Goal: Task Accomplishment & Management: Manage account settings

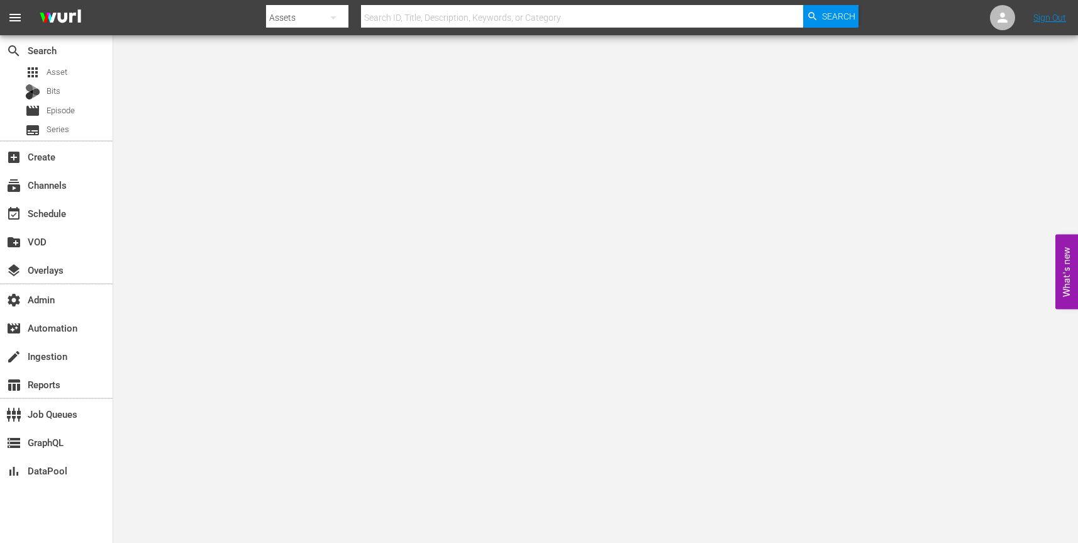
click at [334, 17] on icon "button" at bounding box center [333, 17] width 6 height 3
click at [312, 53] on div "Channels" at bounding box center [306, 53] width 50 height 20
click at [395, 21] on input "text" at bounding box center [582, 18] width 442 height 30
paste input "gsn_cinevault_80s_2"
type input "gsn_cinevault_80s_2"
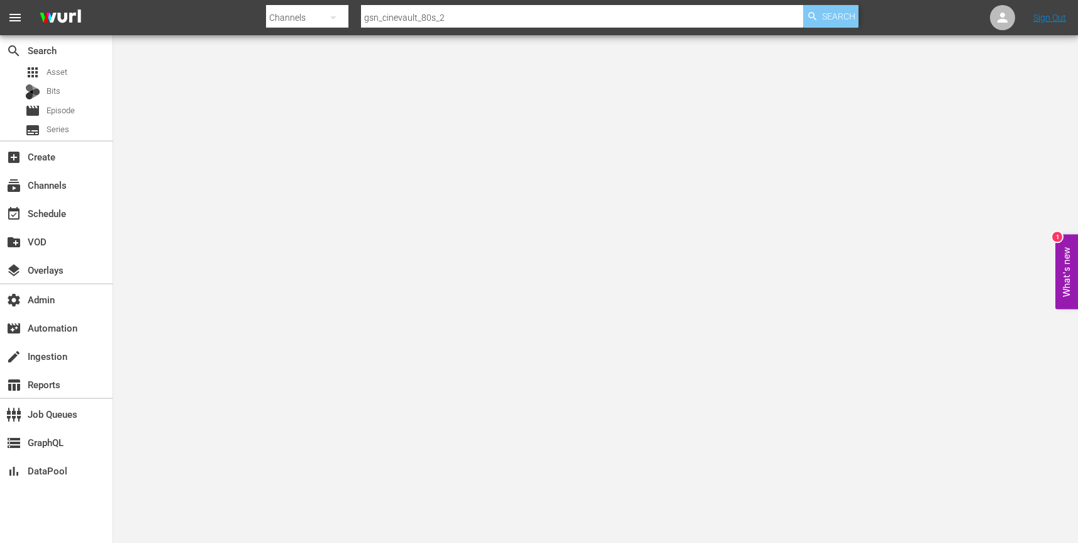
click at [823, 15] on span "Search" at bounding box center [838, 16] width 33 height 23
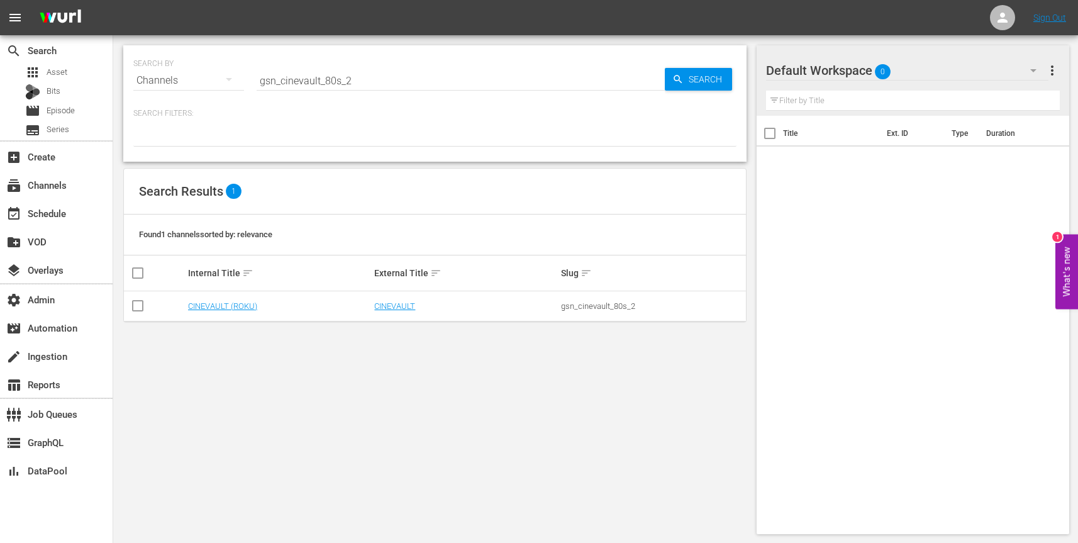
click at [217, 311] on td "CINEVAULT (ROKU)" at bounding box center [279, 306] width 187 height 30
click at [216, 306] on link "CINEVAULT (ROKU)" at bounding box center [222, 305] width 69 height 9
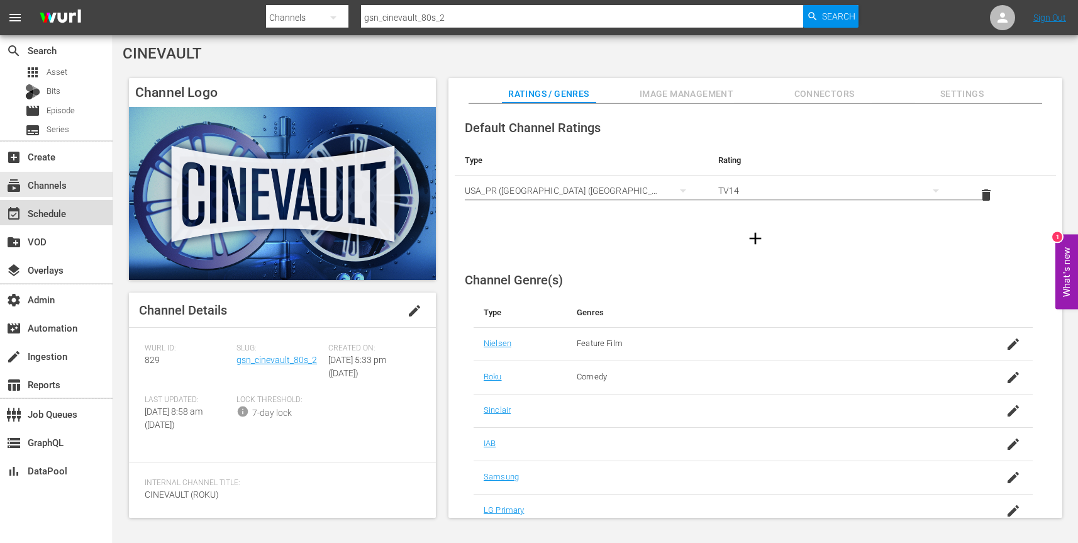
click at [56, 215] on div "event_available Schedule" at bounding box center [35, 211] width 70 height 11
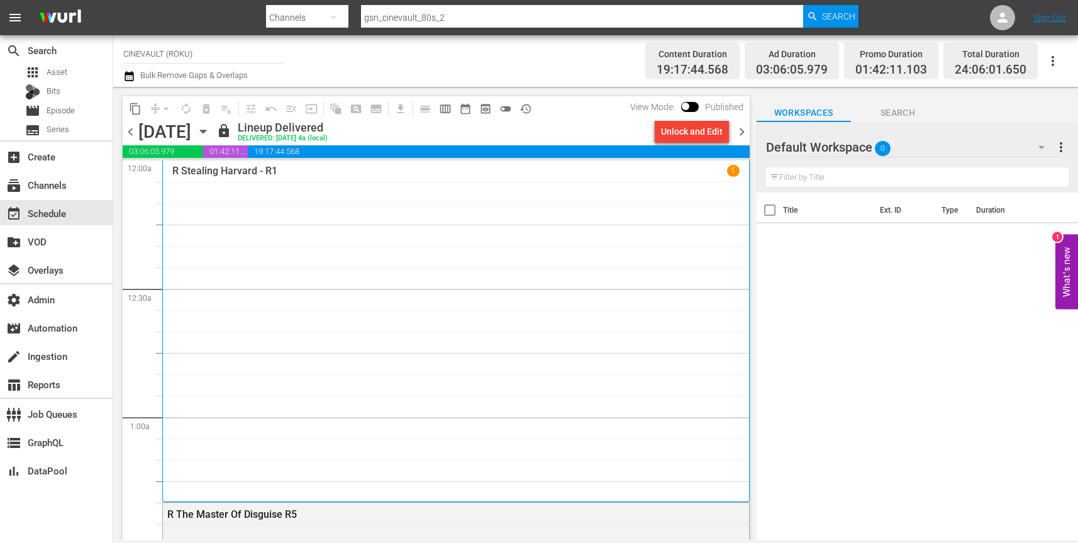
click at [210, 133] on icon "button" at bounding box center [203, 131] width 14 height 14
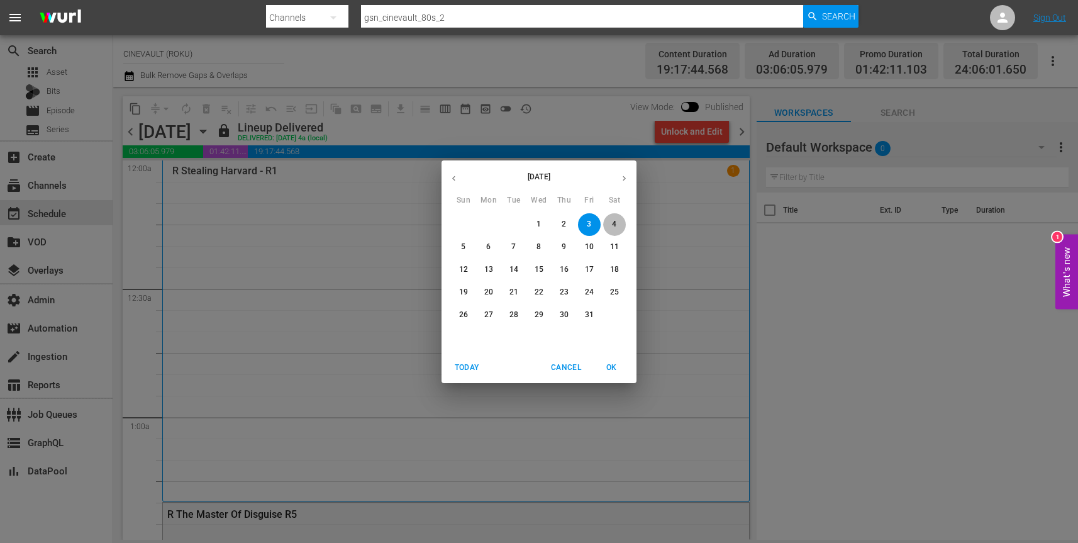
click at [614, 221] on p "4" at bounding box center [614, 224] width 4 height 11
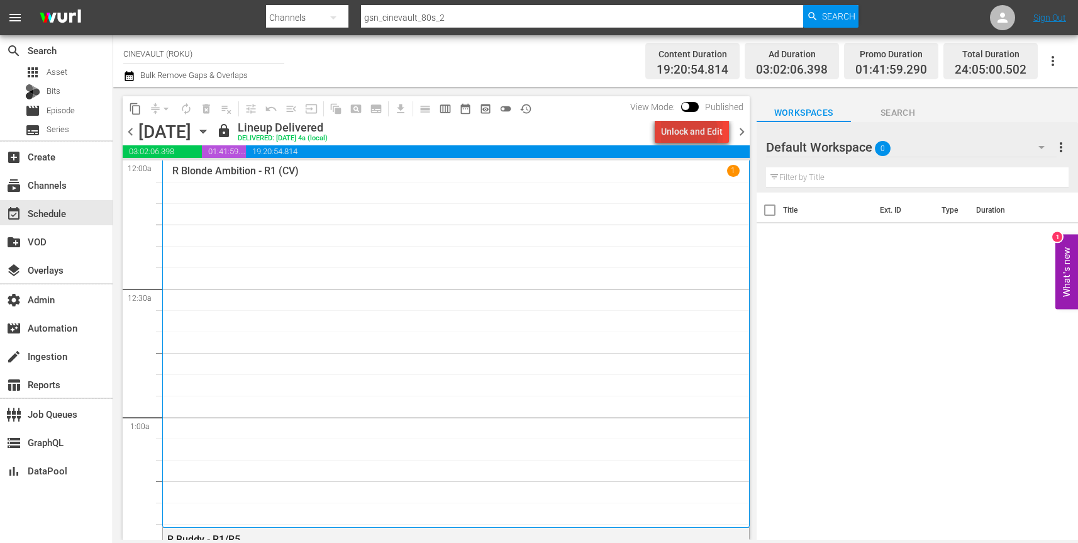
click at [690, 133] on div "Unlock and Edit" at bounding box center [692, 131] width 62 height 23
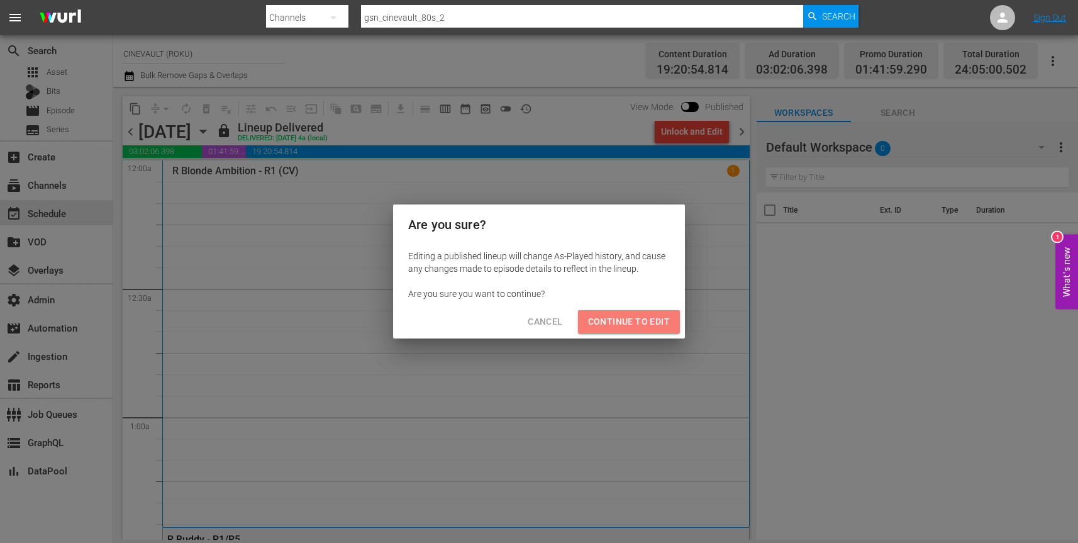
click at [648, 322] on span "Continue to Edit" at bounding box center [629, 322] width 82 height 16
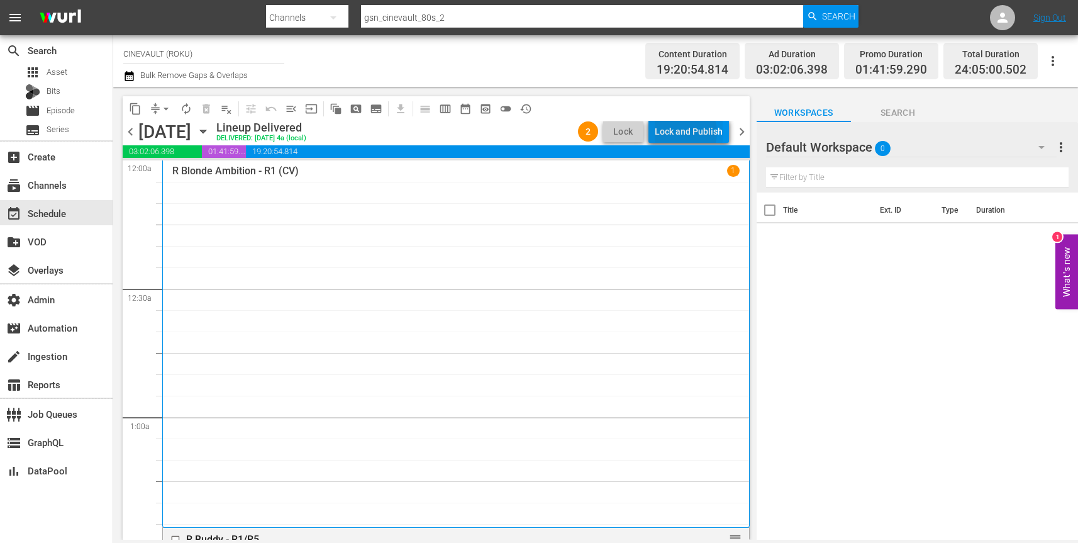
click at [681, 132] on div "Lock and Publish" at bounding box center [688, 131] width 68 height 23
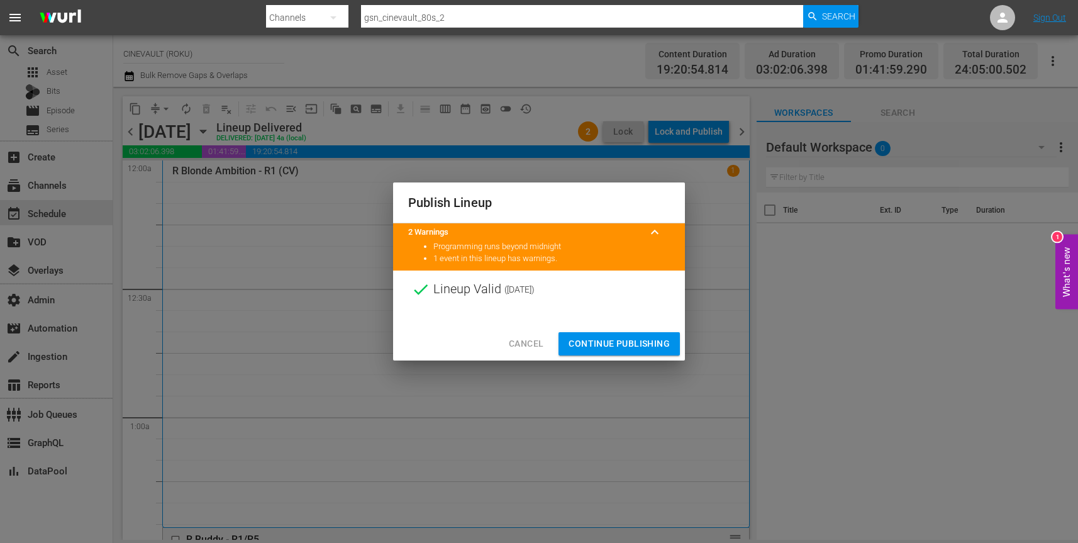
click at [606, 341] on span "Continue Publishing" at bounding box center [618, 344] width 101 height 16
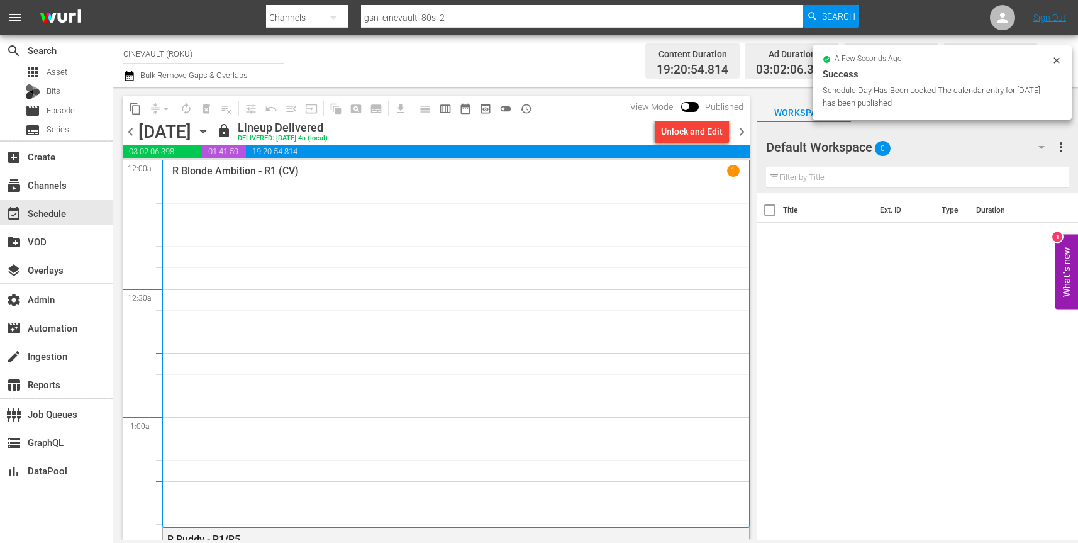
click at [210, 133] on icon "button" at bounding box center [203, 131] width 14 height 14
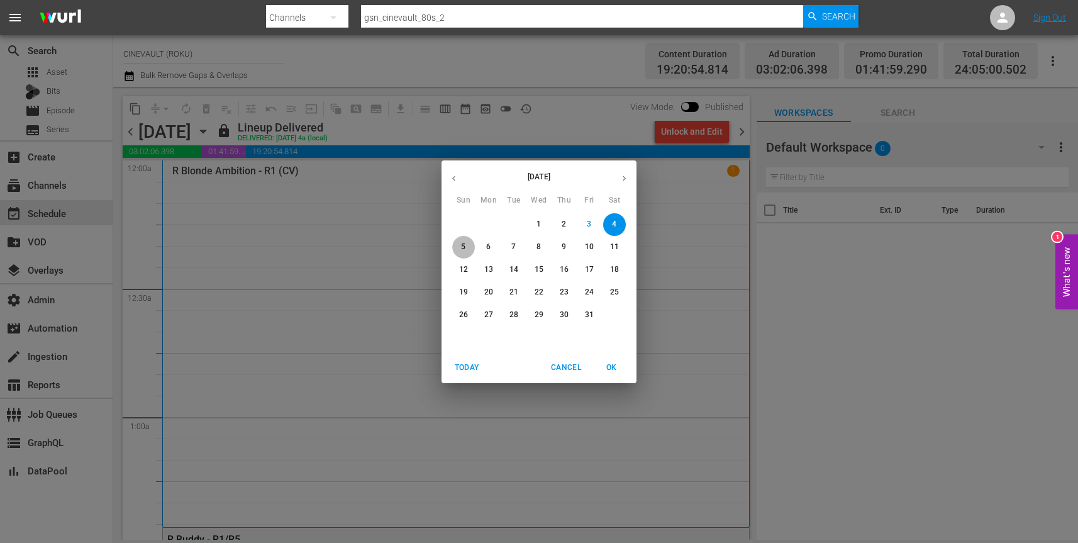
click at [464, 249] on p "5" at bounding box center [463, 246] width 4 height 11
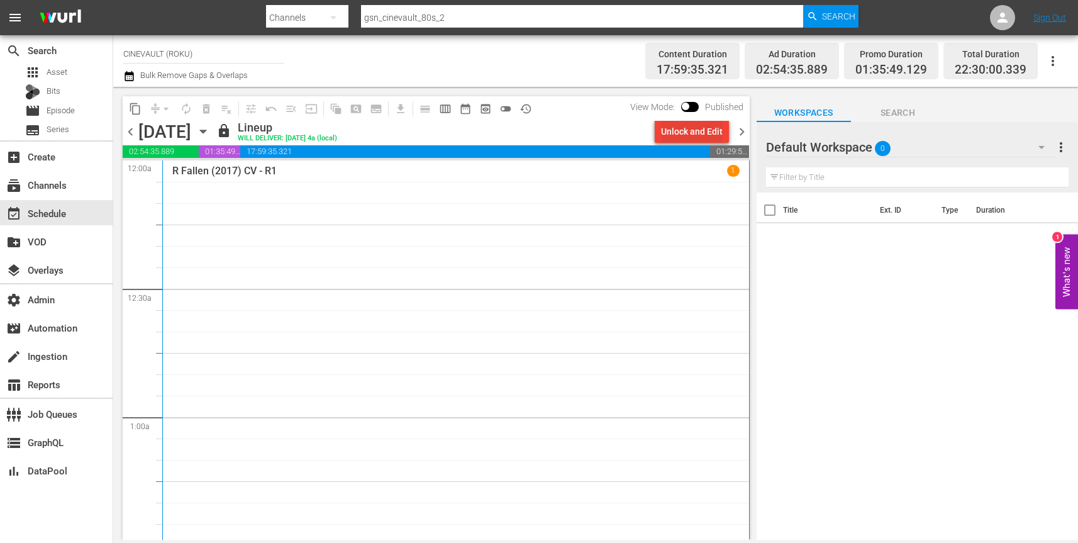
click at [693, 134] on div "Unlock and Edit" at bounding box center [692, 131] width 62 height 23
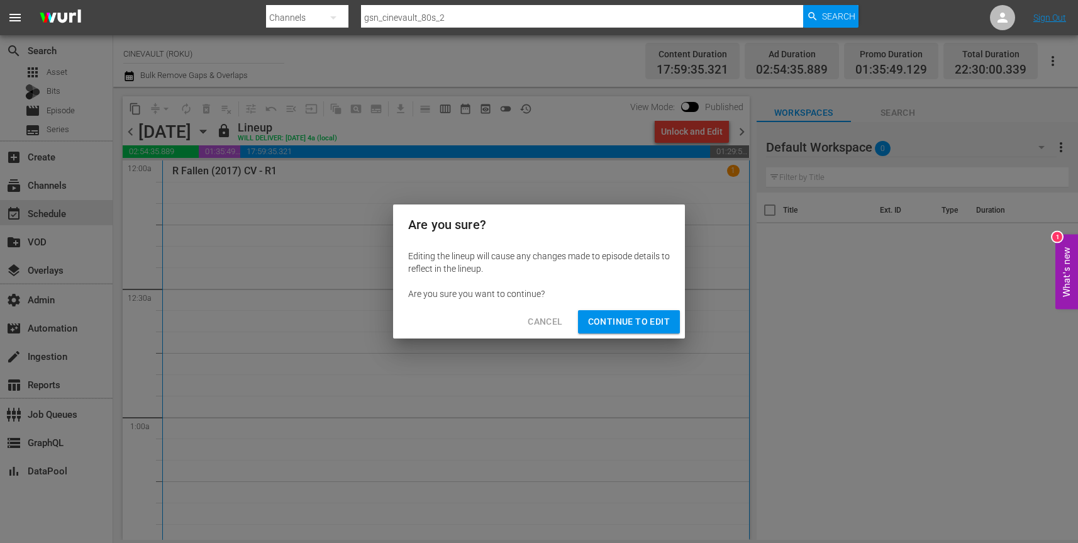
click at [654, 323] on span "Continue to Edit" at bounding box center [629, 322] width 82 height 16
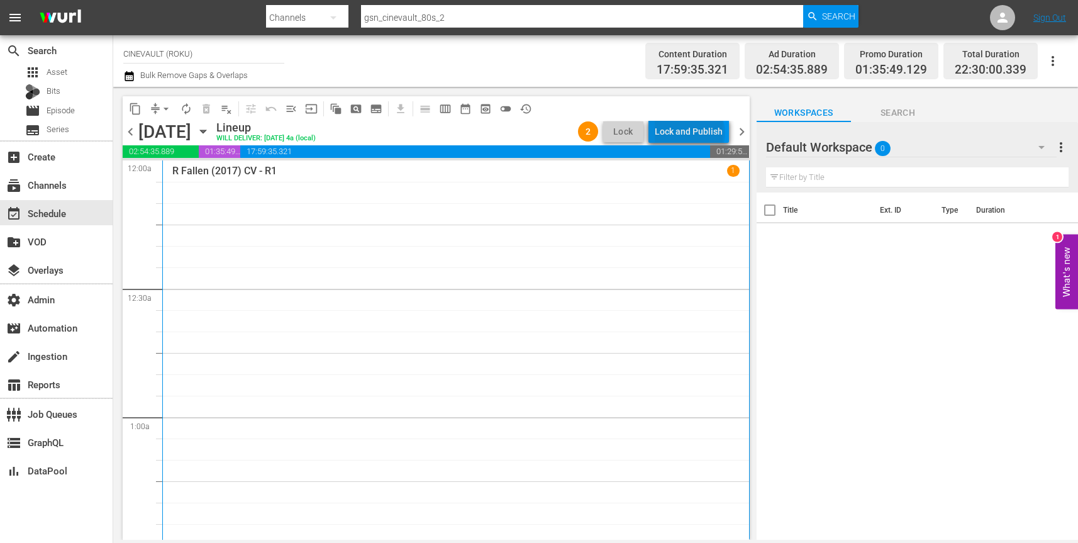
click at [692, 133] on div "Lock and Publish" at bounding box center [688, 131] width 68 height 23
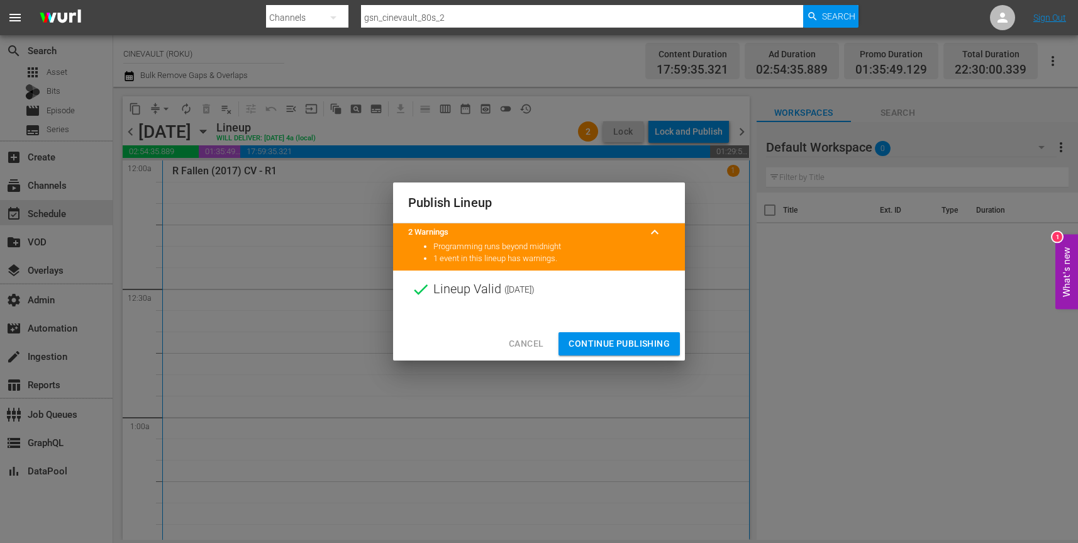
click at [630, 346] on span "Continue Publishing" at bounding box center [618, 344] width 101 height 16
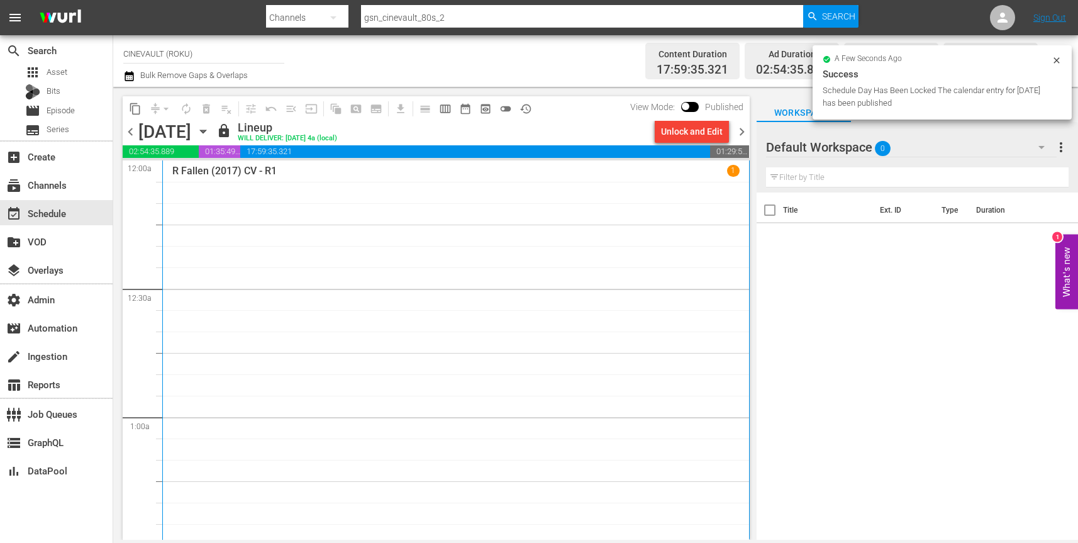
click at [210, 128] on icon "button" at bounding box center [203, 131] width 14 height 14
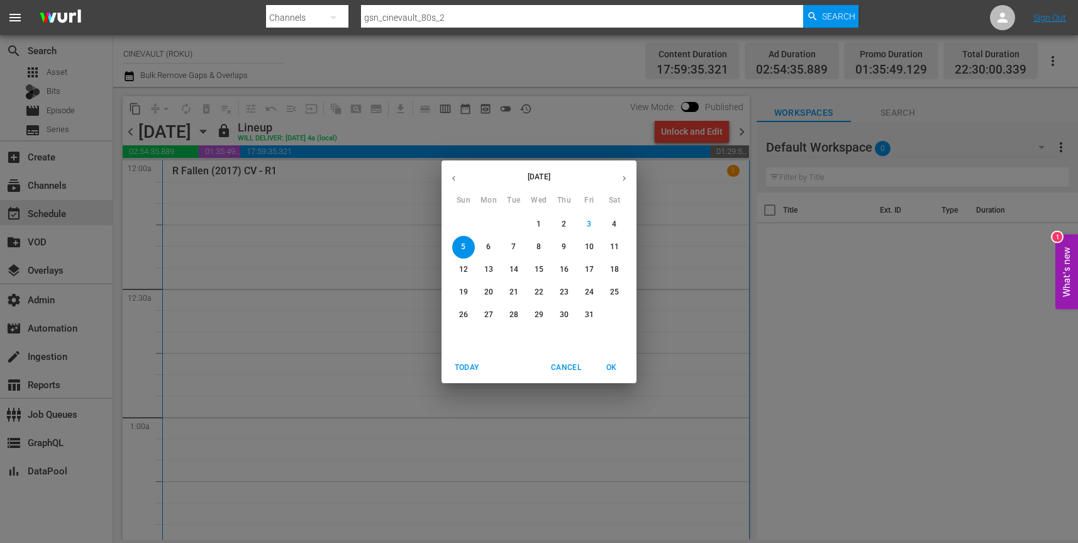
click at [485, 246] on span "6" at bounding box center [488, 246] width 23 height 11
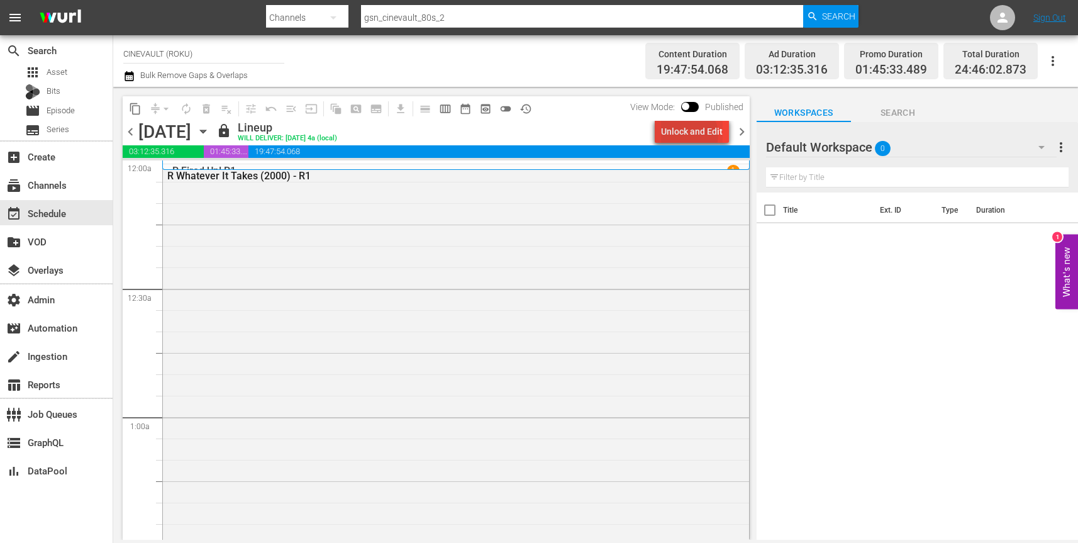
click at [688, 135] on div "Unlock and Edit" at bounding box center [692, 131] width 62 height 23
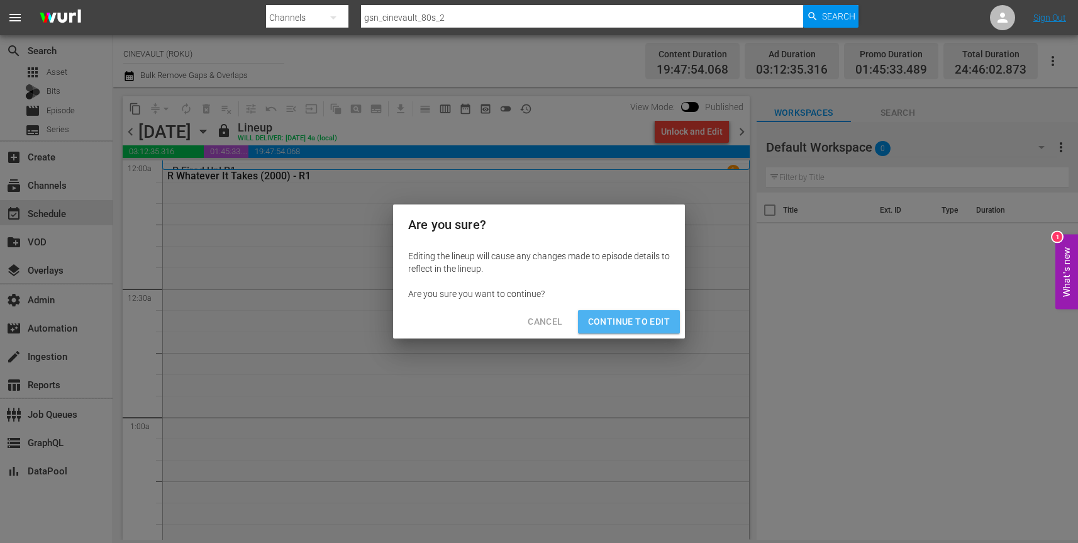
click at [662, 324] on span "Continue to Edit" at bounding box center [629, 322] width 82 height 16
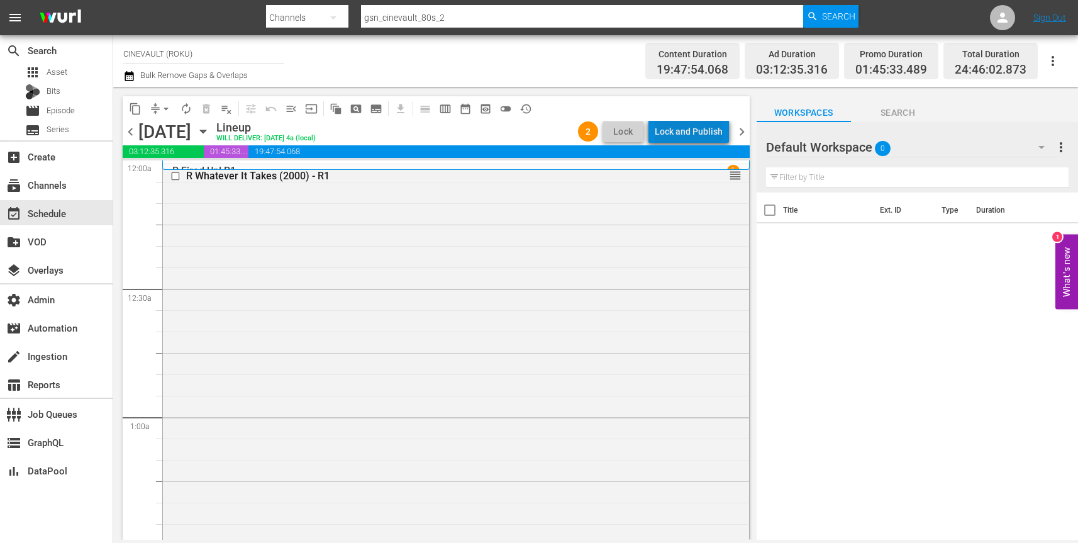
click at [696, 138] on div "Lock and Publish" at bounding box center [688, 131] width 68 height 23
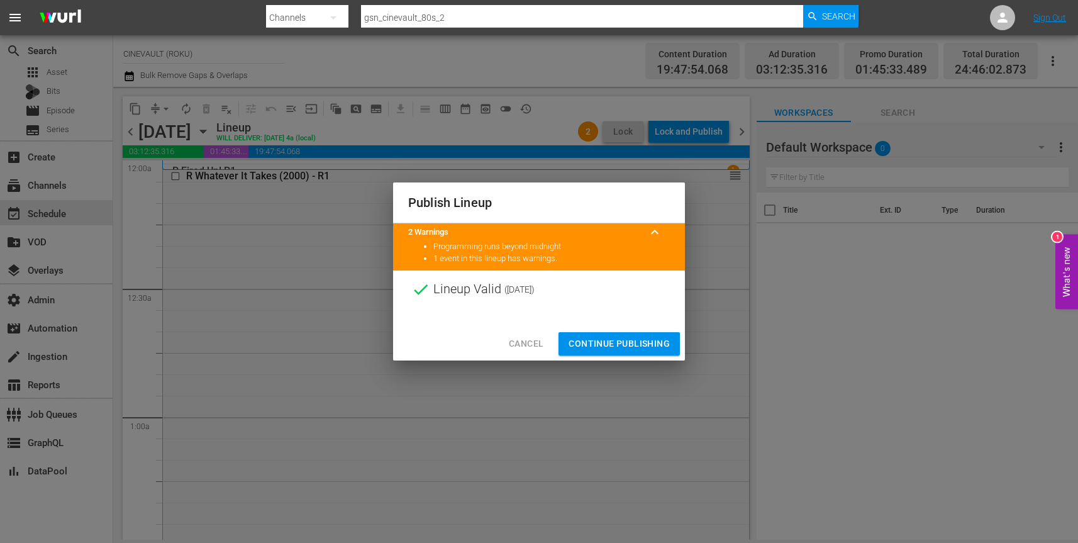
click at [633, 339] on span "Continue Publishing" at bounding box center [618, 344] width 101 height 16
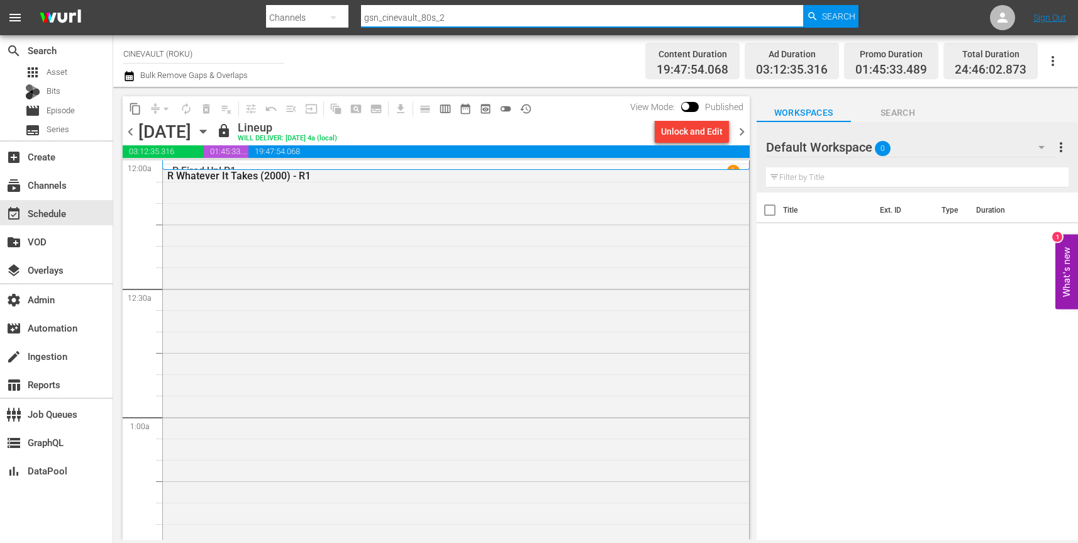
click at [654, 17] on input "gsn_cinevault_80s_2" at bounding box center [582, 18] width 442 height 30
paste input "amc_amcpresents_1"
type input "amc_amcpresents_1"
click at [837, 18] on span "Search" at bounding box center [838, 16] width 33 height 23
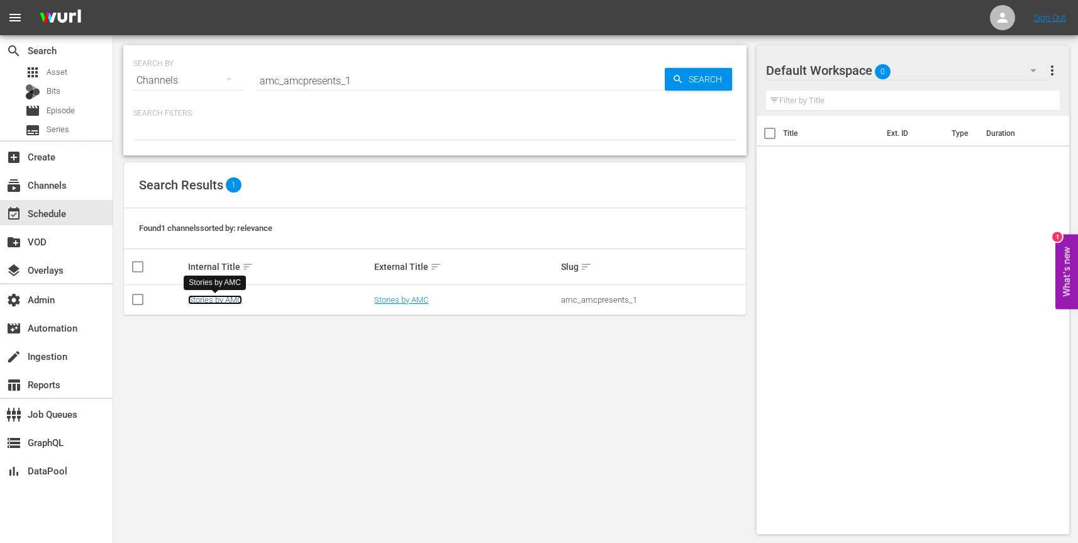
click at [231, 297] on link "Stories by AMC" at bounding box center [215, 299] width 54 height 9
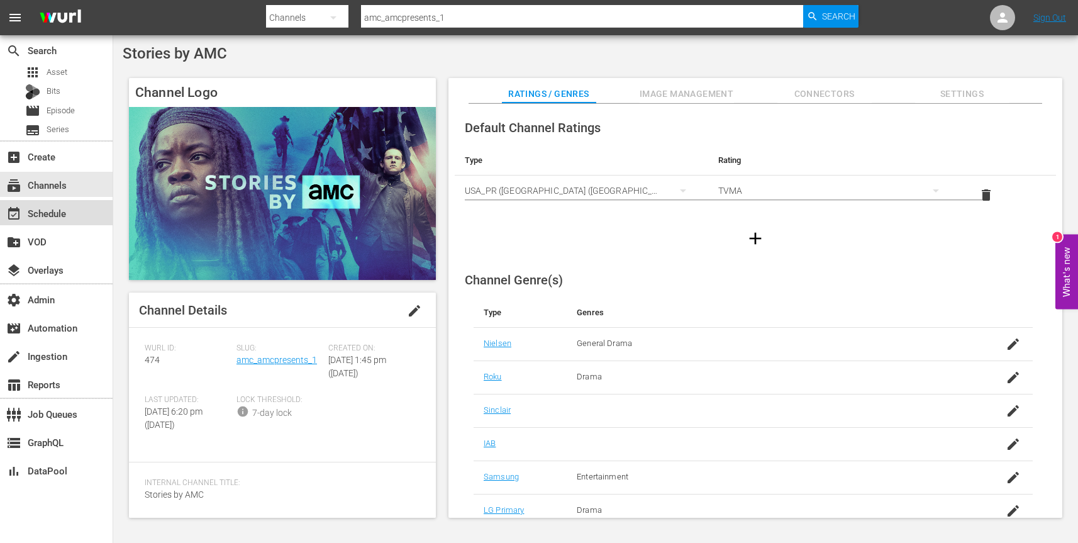
click at [71, 218] on div "event_available Schedule" at bounding box center [56, 212] width 113 height 25
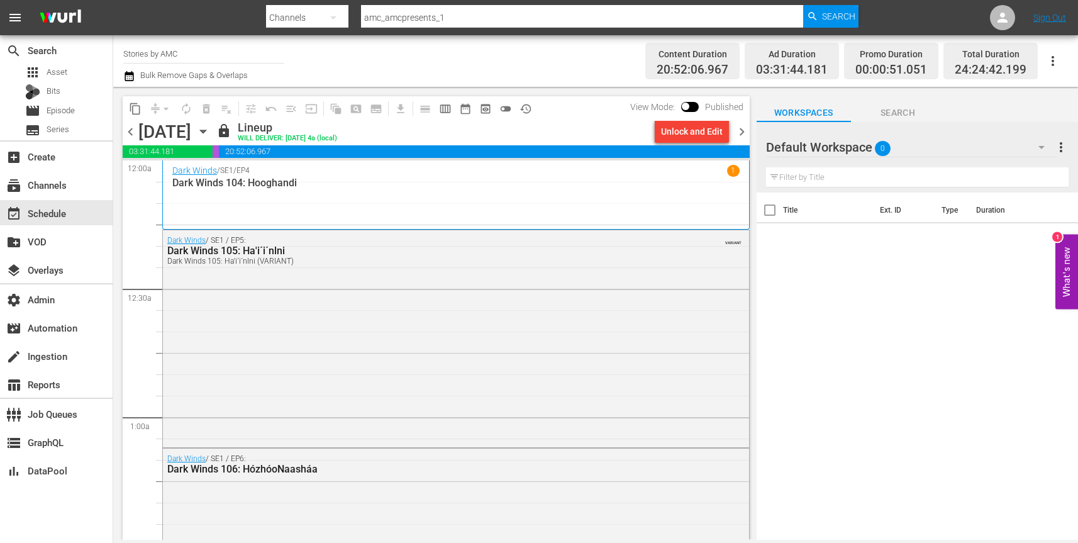
click at [206, 130] on icon "button" at bounding box center [203, 131] width 6 height 3
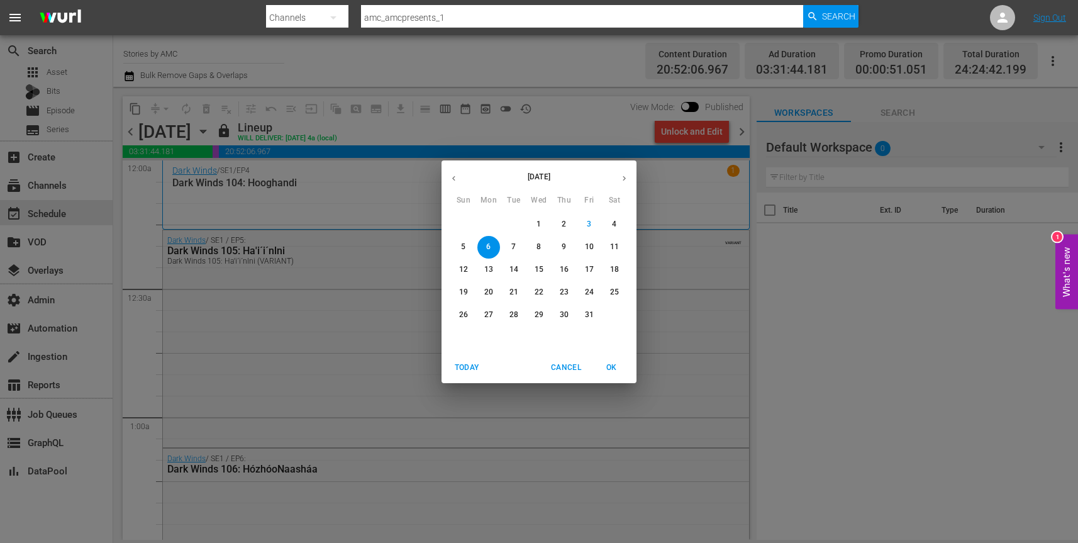
click at [616, 226] on p "4" at bounding box center [614, 224] width 4 height 11
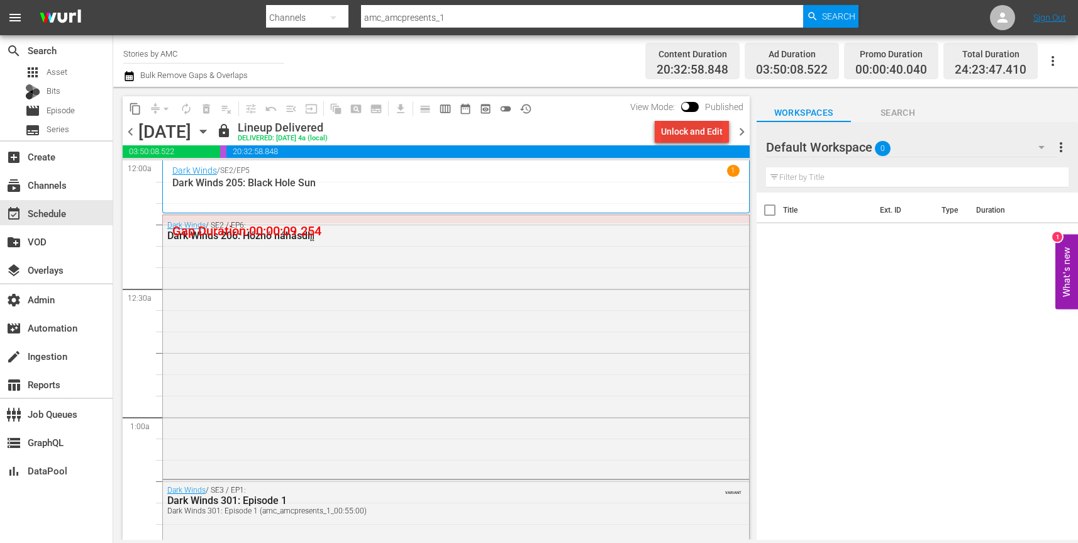
click at [697, 135] on div "Unlock and Edit" at bounding box center [692, 131] width 62 height 23
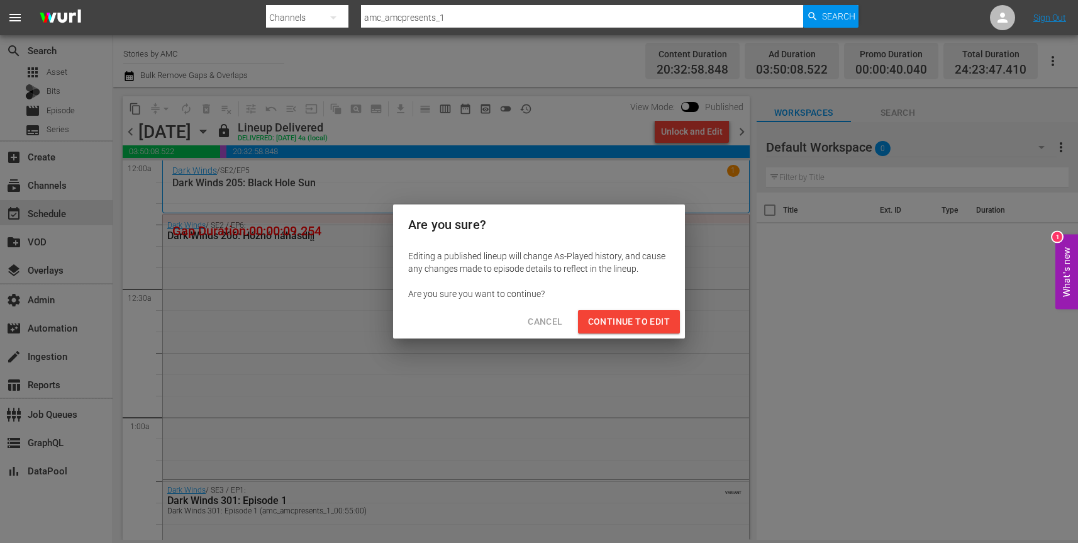
click at [644, 316] on span "Continue to Edit" at bounding box center [629, 322] width 82 height 16
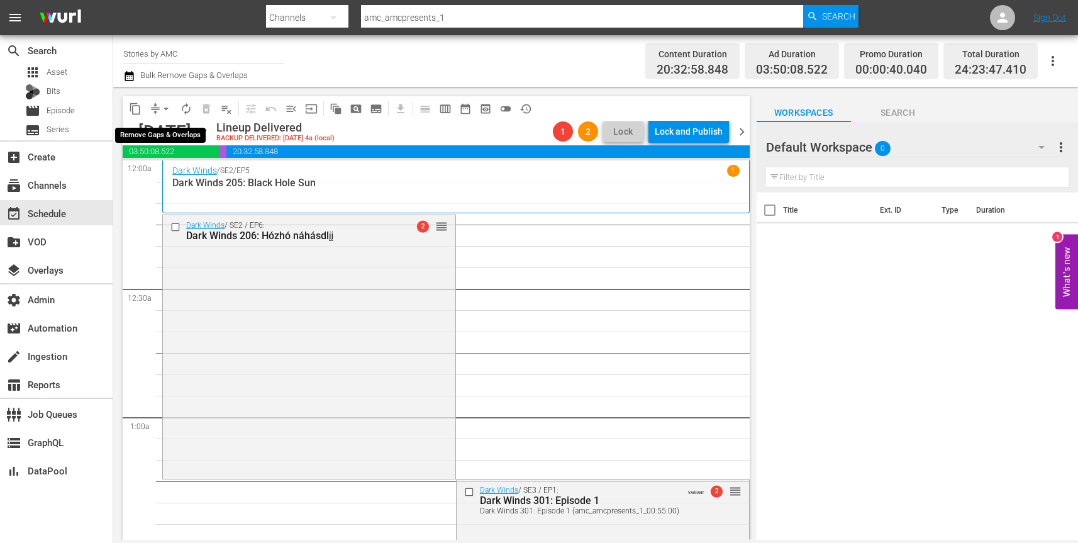
click at [163, 107] on span "arrow_drop_down" at bounding box center [166, 108] width 13 height 13
click at [175, 172] on li "Align to End of Previous Day" at bounding box center [167, 175] width 132 height 21
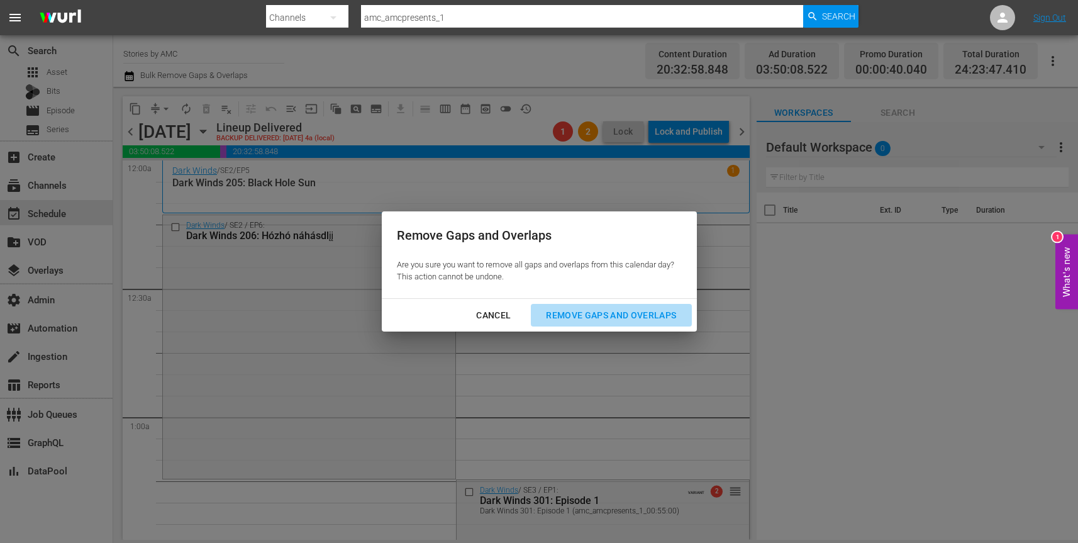
click at [566, 311] on div "Remove Gaps and Overlaps" at bounding box center [611, 315] width 150 height 16
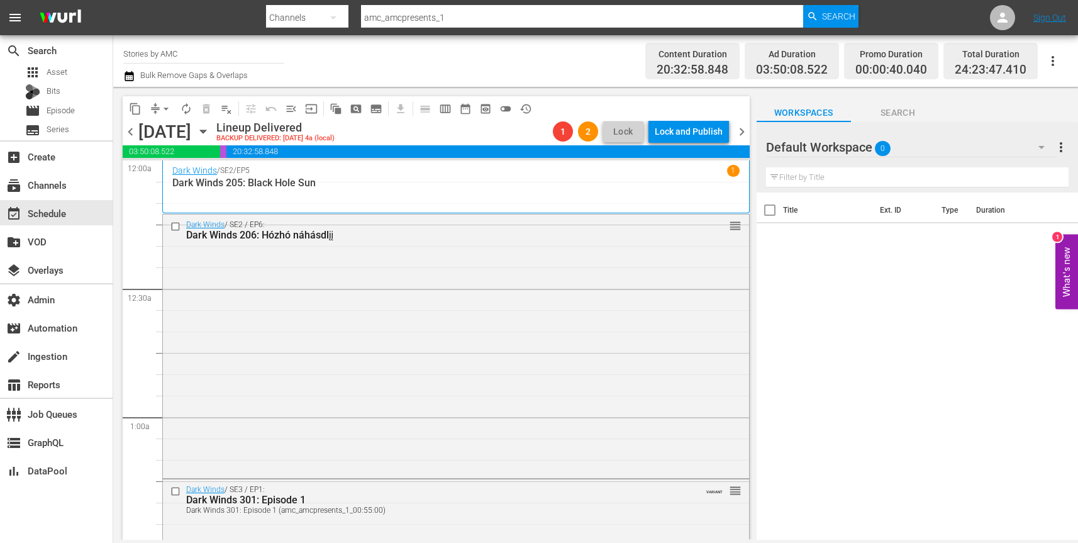
click at [210, 135] on icon "button" at bounding box center [203, 131] width 14 height 14
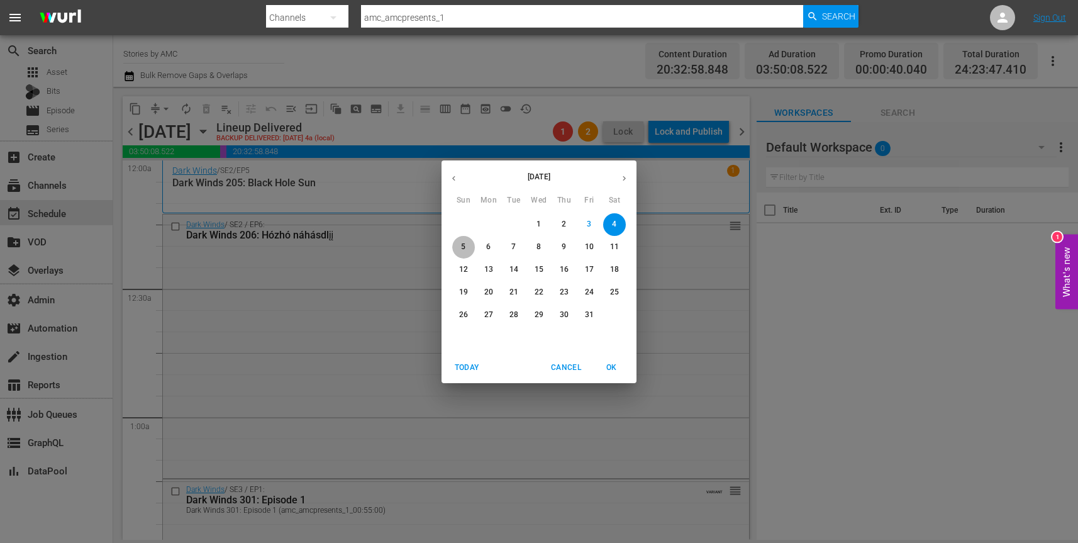
click at [464, 248] on p "5" at bounding box center [463, 246] width 4 height 11
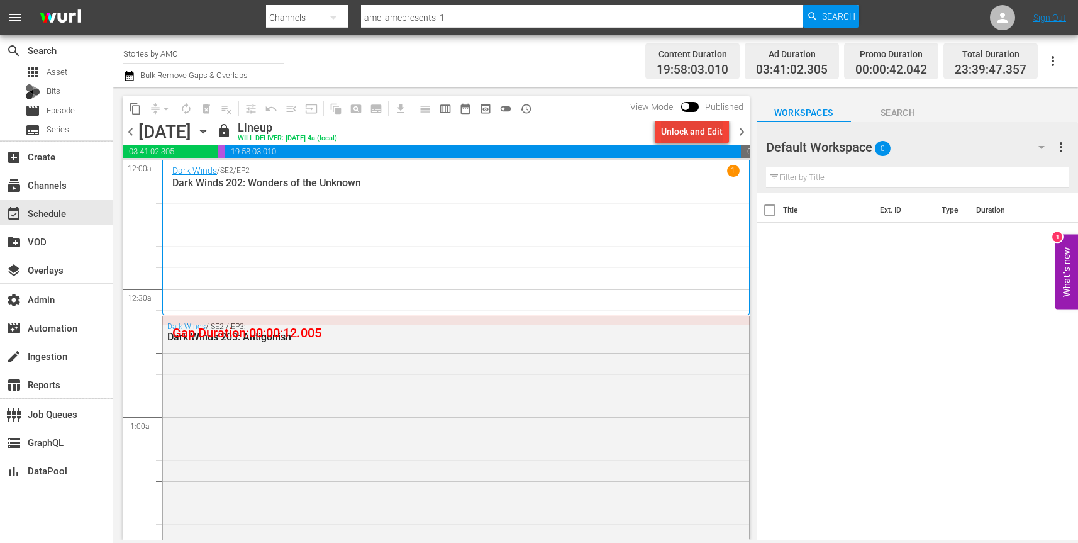
click at [692, 131] on div "Unlock and Edit" at bounding box center [692, 131] width 62 height 23
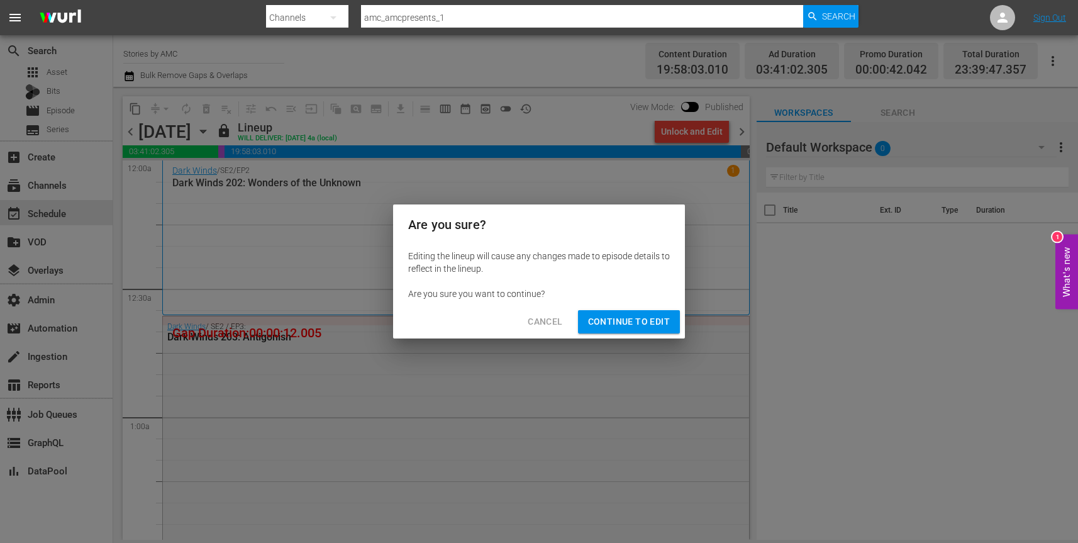
click at [634, 326] on span "Continue to Edit" at bounding box center [629, 322] width 82 height 16
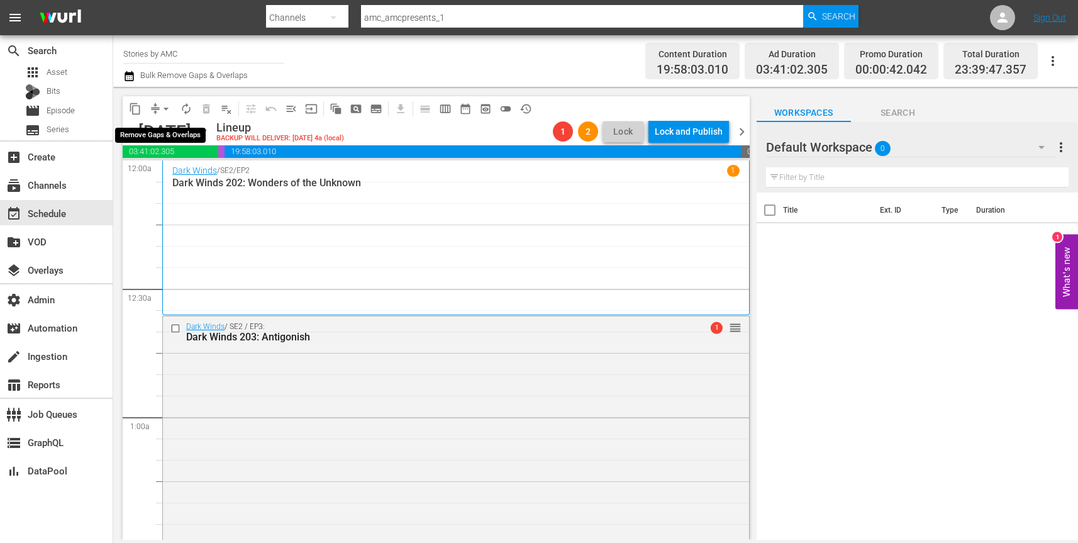
click at [162, 108] on span "arrow_drop_down" at bounding box center [166, 108] width 13 height 13
click at [162, 172] on li "Align to End of Previous Day" at bounding box center [167, 175] width 132 height 21
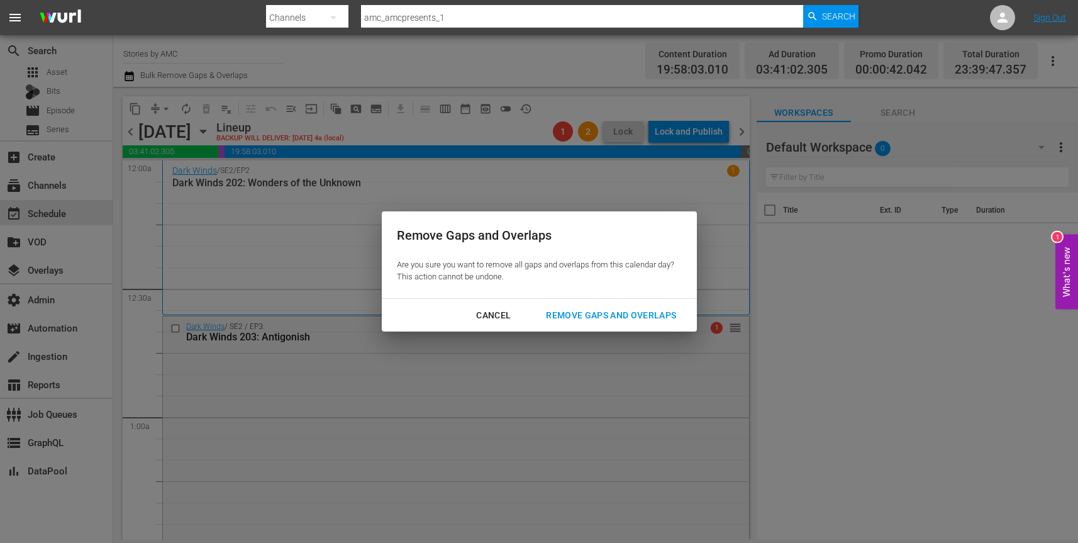
click at [596, 321] on div "Remove Gaps and Overlaps" at bounding box center [611, 315] width 150 height 16
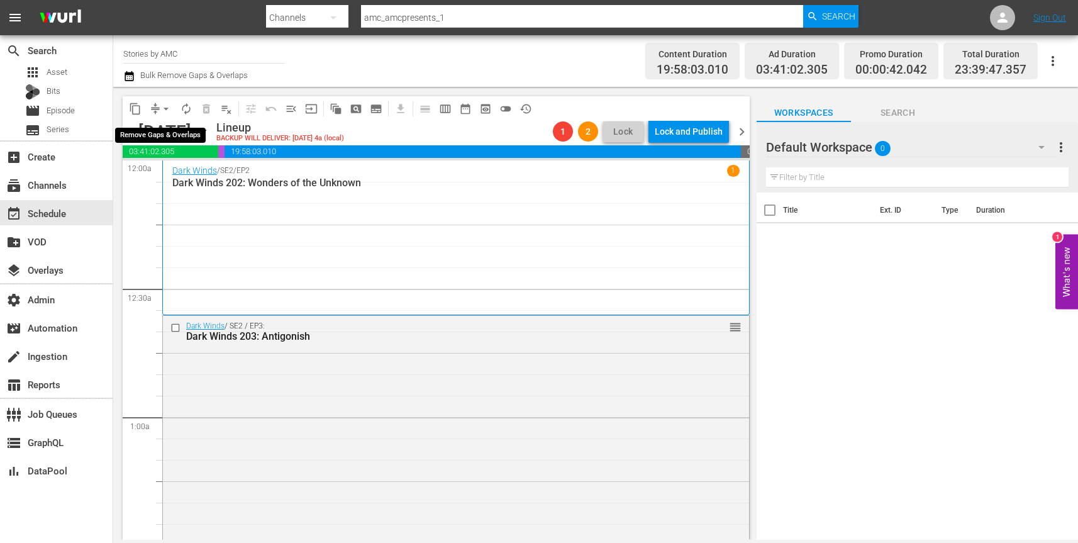
click at [164, 100] on button "arrow_drop_down" at bounding box center [166, 109] width 20 height 20
click at [210, 130] on icon "button" at bounding box center [203, 131] width 14 height 14
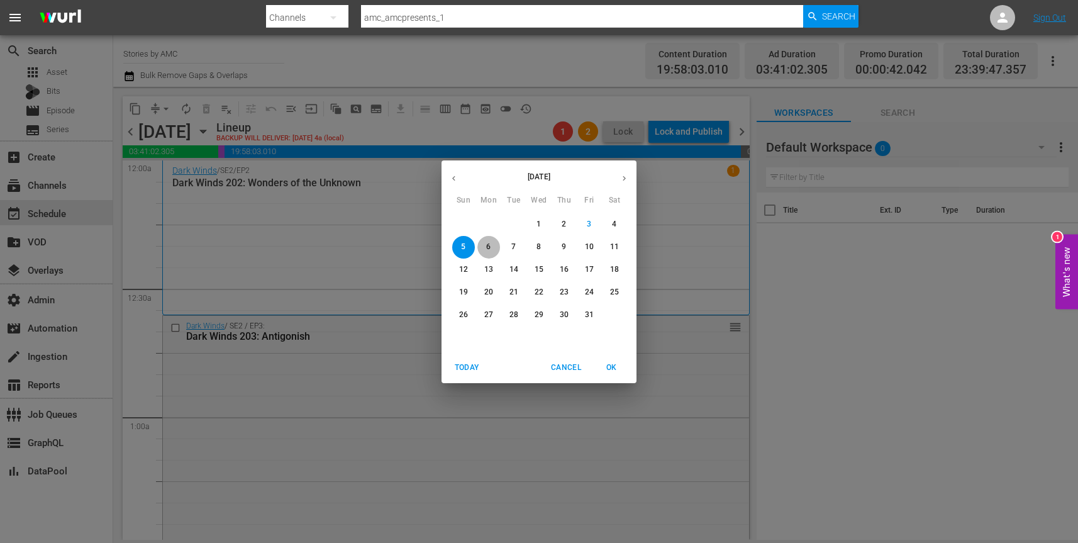
click at [491, 250] on span "6" at bounding box center [488, 246] width 23 height 11
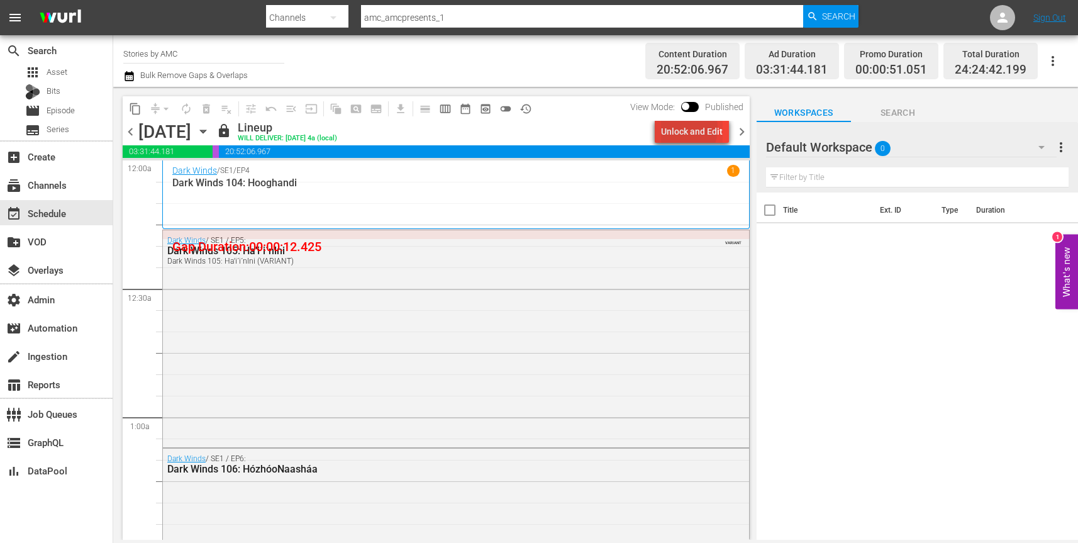
click at [677, 128] on div "Unlock and Edit" at bounding box center [692, 131] width 62 height 23
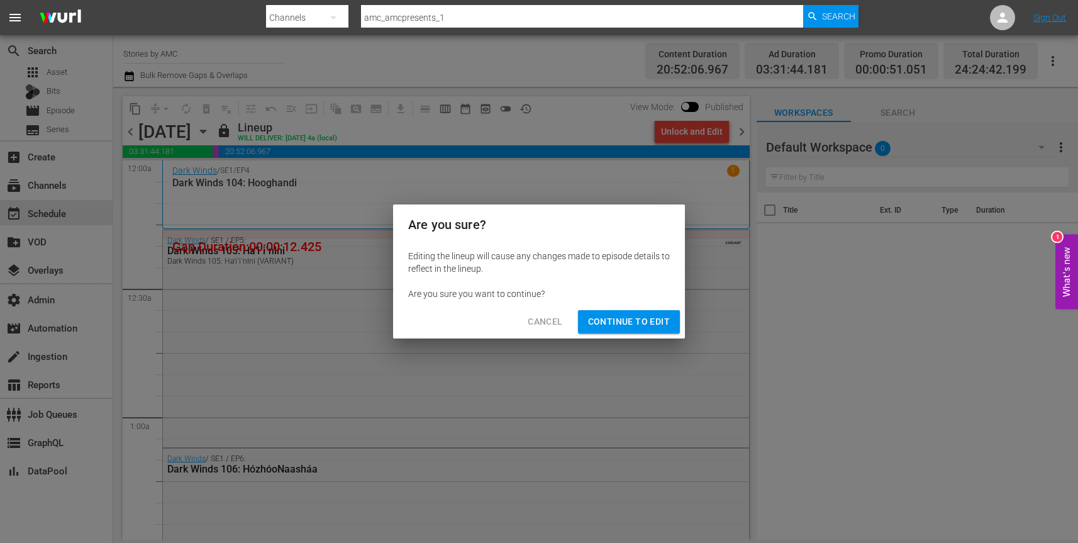
click at [641, 319] on span "Continue to Edit" at bounding box center [629, 322] width 82 height 16
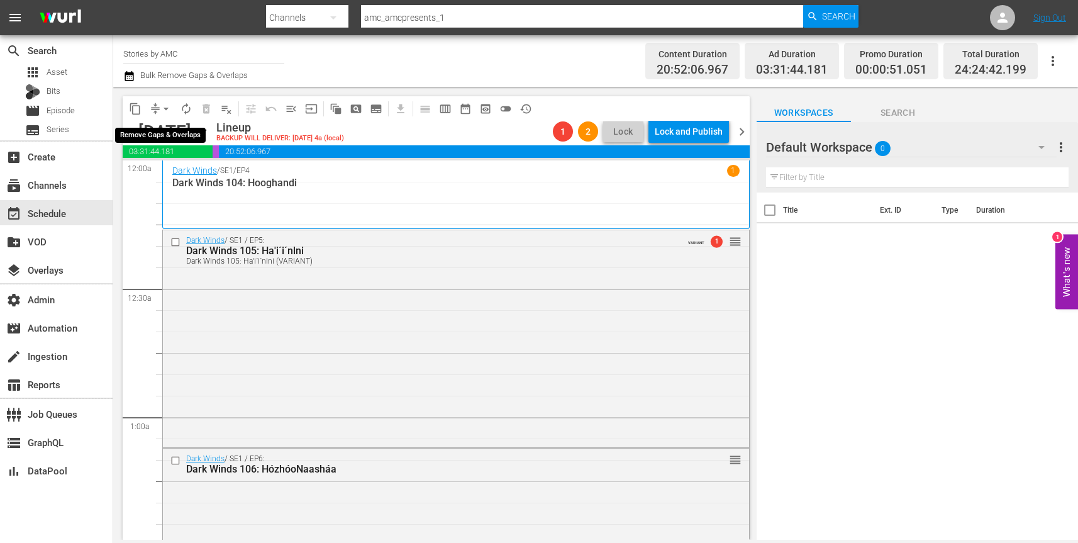
click at [165, 109] on span "arrow_drop_down" at bounding box center [166, 108] width 13 height 13
click at [168, 171] on li "Align to End of Previous Day" at bounding box center [167, 175] width 132 height 21
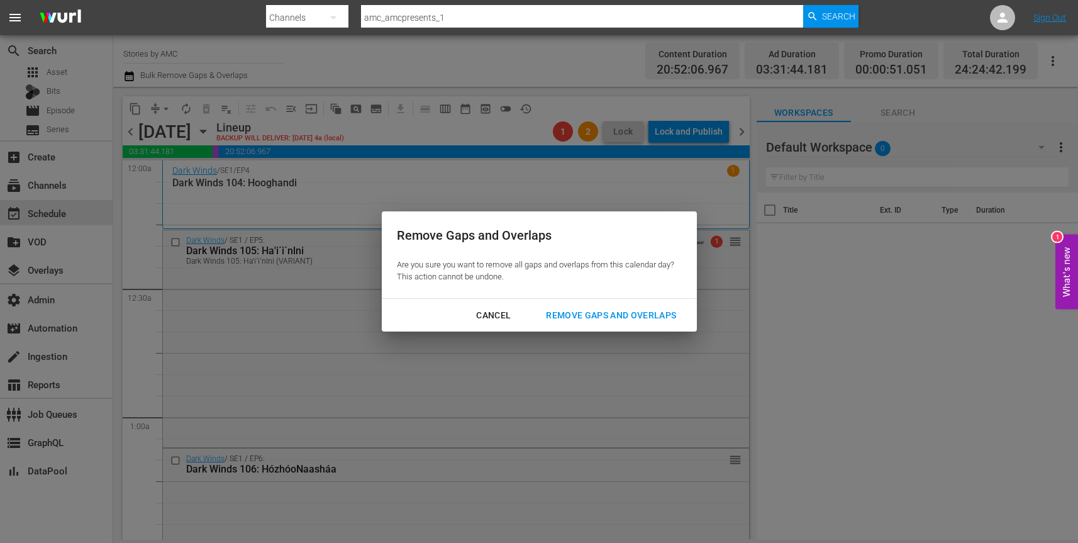
click at [633, 314] on div "Remove Gaps and Overlaps" at bounding box center [611, 315] width 150 height 16
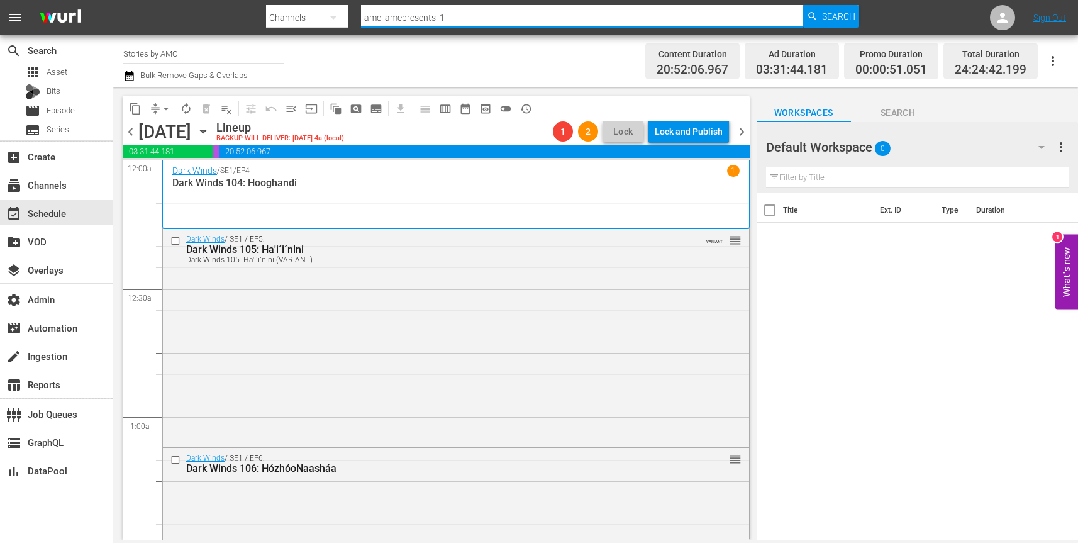
click at [422, 16] on input "amc_amcpresents_1" at bounding box center [582, 18] width 442 height 30
click at [432, 18] on input "amc_amcpresents_1" at bounding box center [582, 18] width 442 height 30
paste input "slightly_off_by_amc"
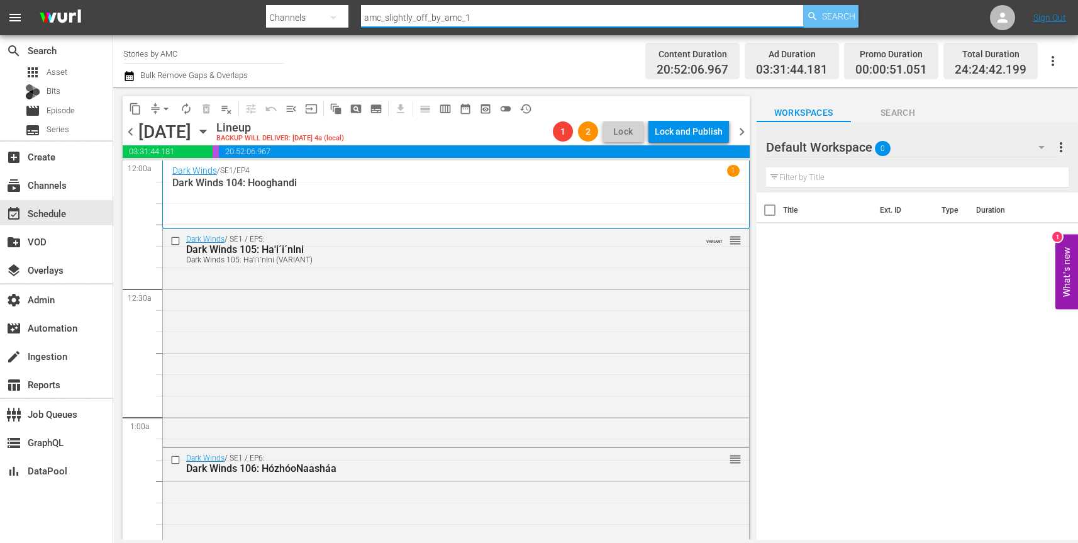
type input "amc_slightly_off_by_amc_1"
click at [848, 12] on span "Search" at bounding box center [838, 16] width 33 height 23
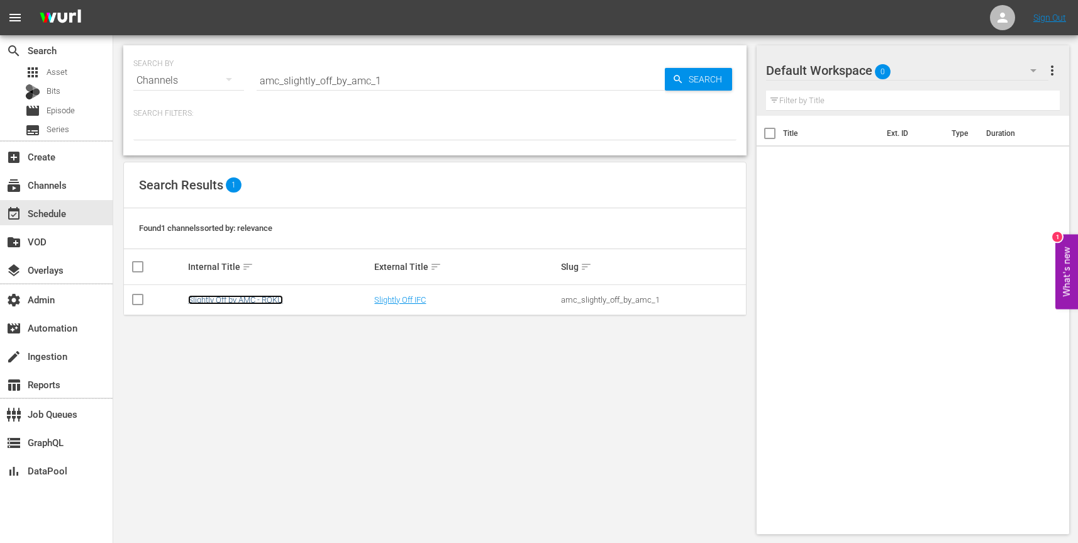
click at [260, 299] on link "Slightly Off by AMC - ROKU" at bounding box center [235, 299] width 95 height 9
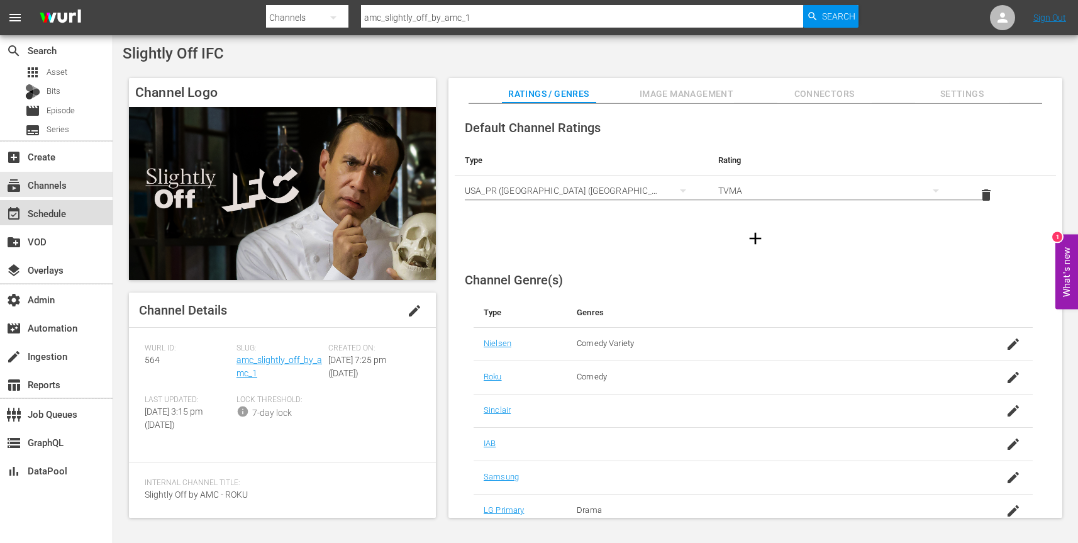
click at [43, 208] on div "event_available Schedule" at bounding box center [35, 211] width 70 height 11
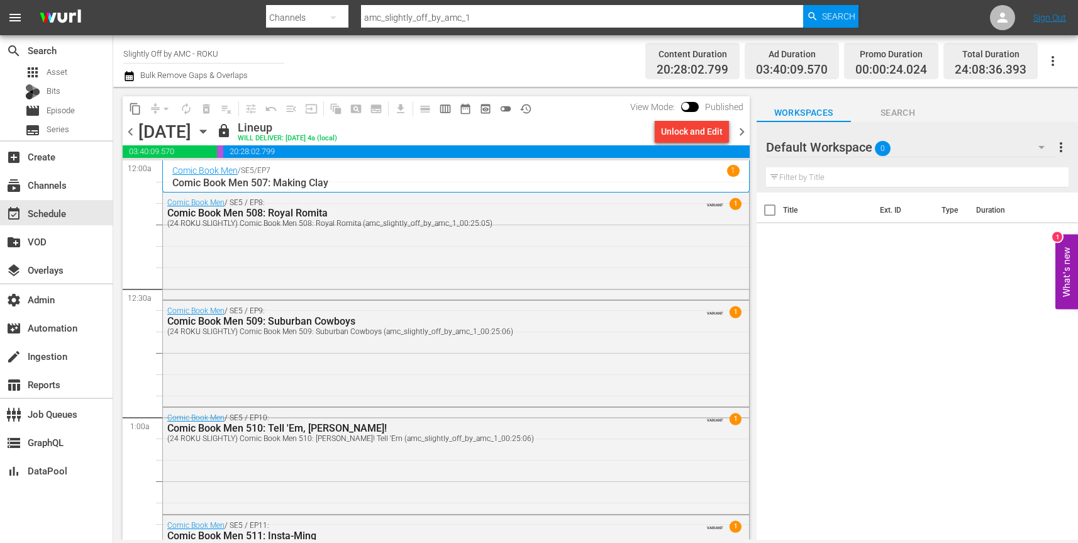
click at [210, 130] on icon "button" at bounding box center [203, 131] width 14 height 14
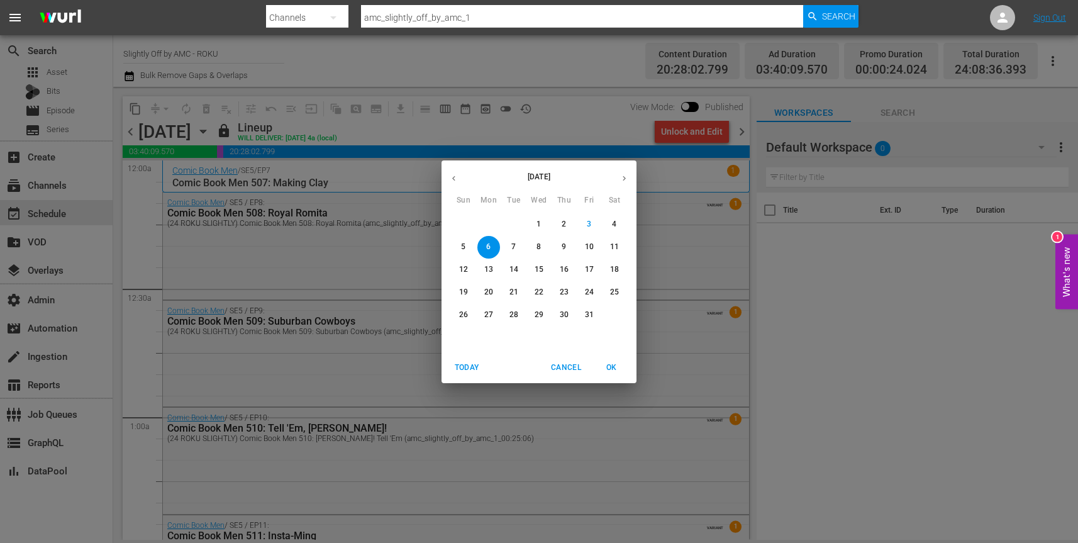
click at [613, 225] on p "4" at bounding box center [614, 224] width 4 height 11
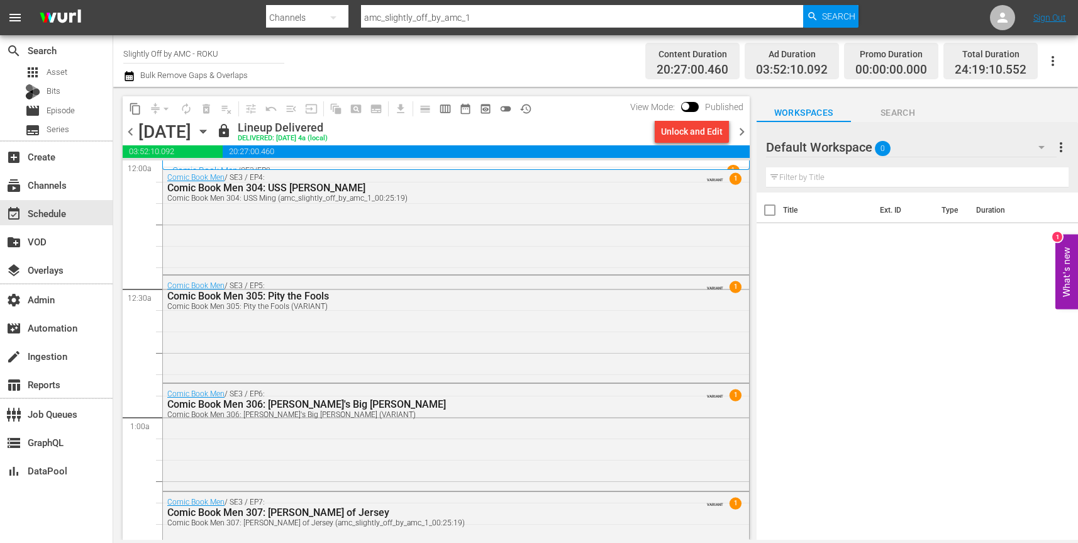
click at [690, 135] on div "Unlock and Edit" at bounding box center [692, 131] width 62 height 23
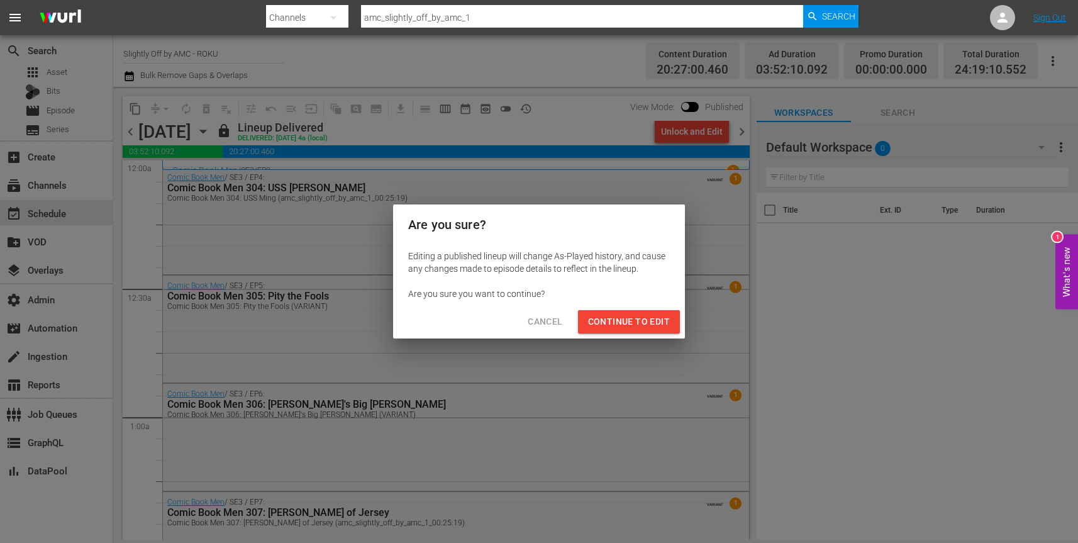
click at [617, 323] on span "Continue to Edit" at bounding box center [629, 322] width 82 height 16
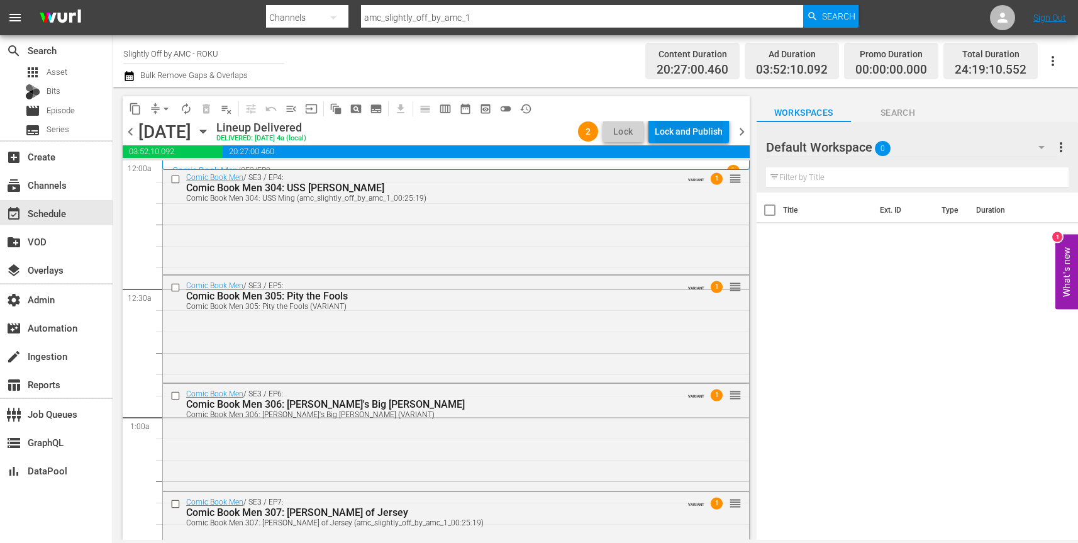
click at [683, 130] on div "Lock and Publish" at bounding box center [688, 131] width 68 height 23
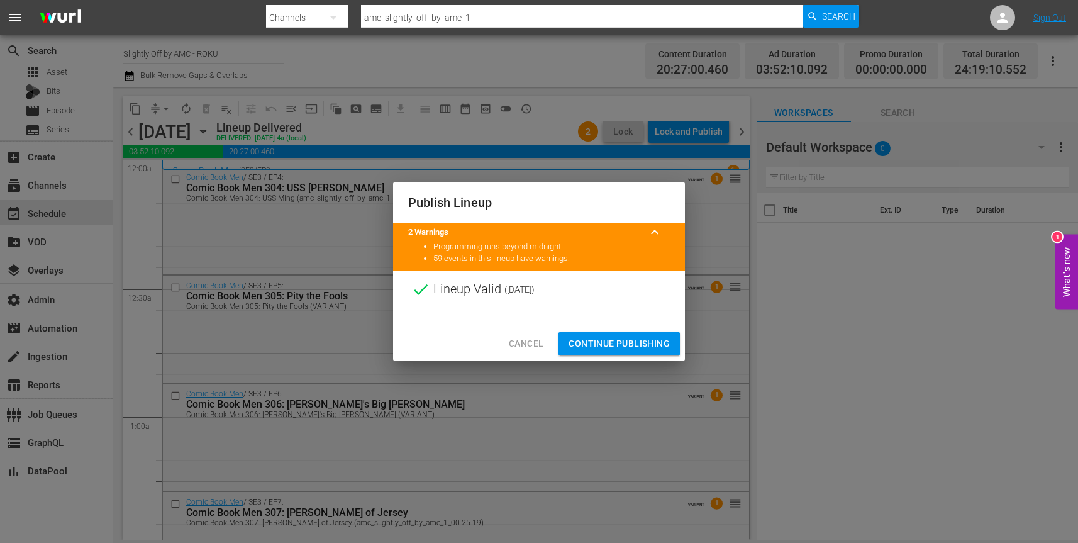
click at [625, 345] on span "Continue Publishing" at bounding box center [618, 344] width 101 height 16
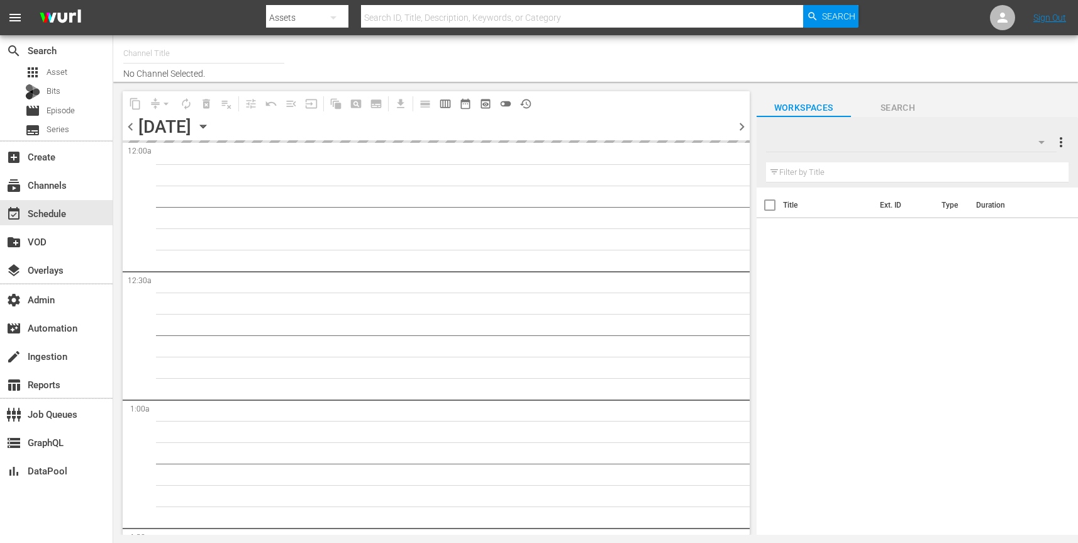
type input "Slightly Off by AMC - ROKU (564)"
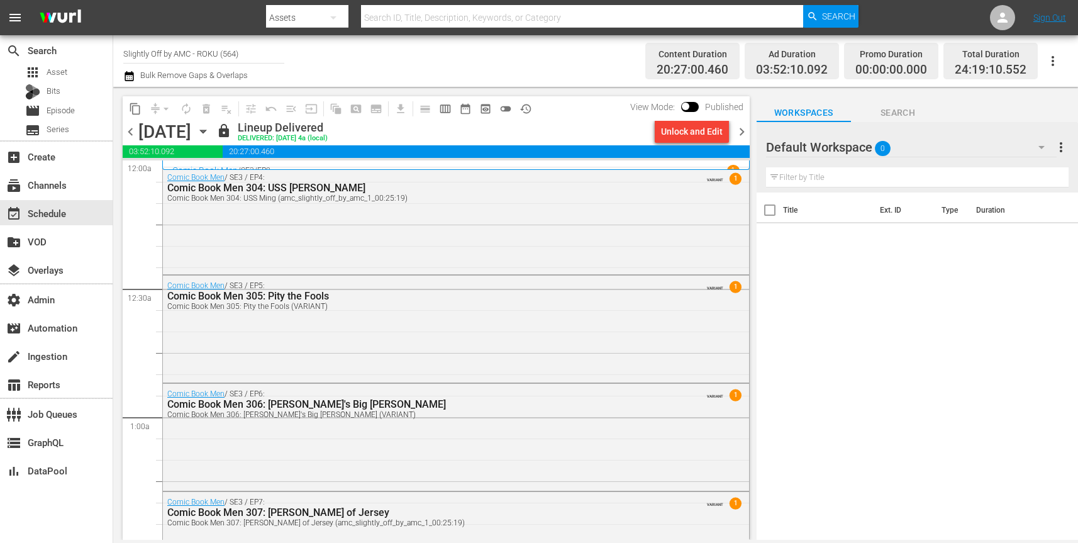
click at [210, 130] on icon "button" at bounding box center [203, 131] width 14 height 14
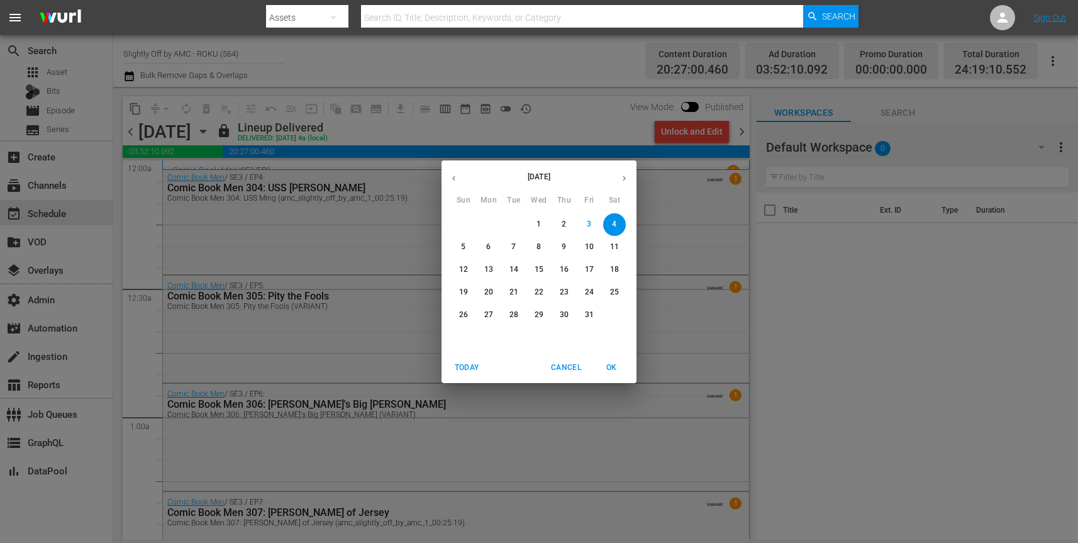
click at [460, 242] on span "5" at bounding box center [463, 246] width 23 height 11
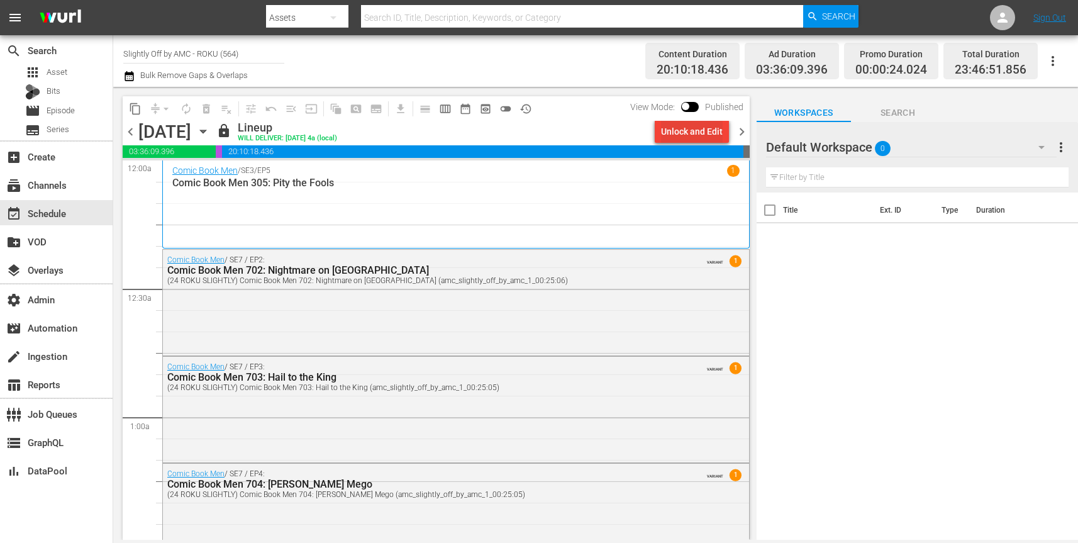
click at [700, 127] on div "Unlock and Edit" at bounding box center [692, 131] width 62 height 23
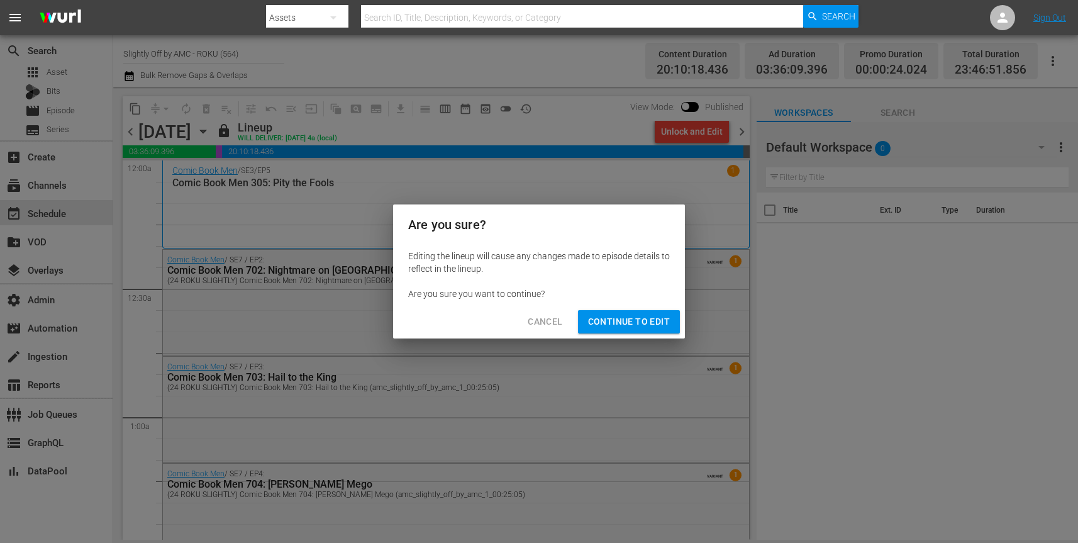
click at [639, 324] on span "Continue to Edit" at bounding box center [629, 322] width 82 height 16
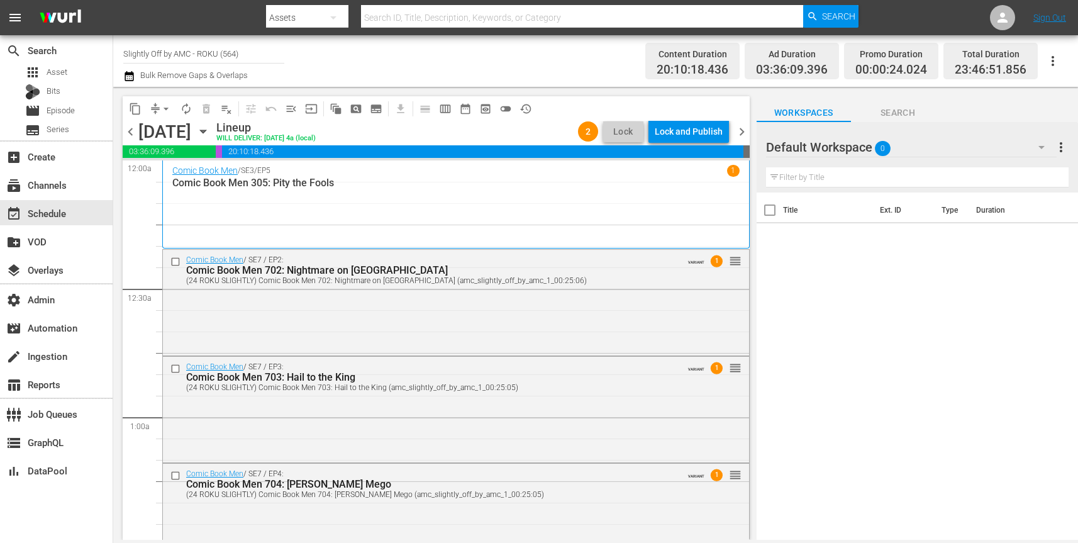
click at [695, 130] on div "Lock and Publish" at bounding box center [688, 131] width 68 height 23
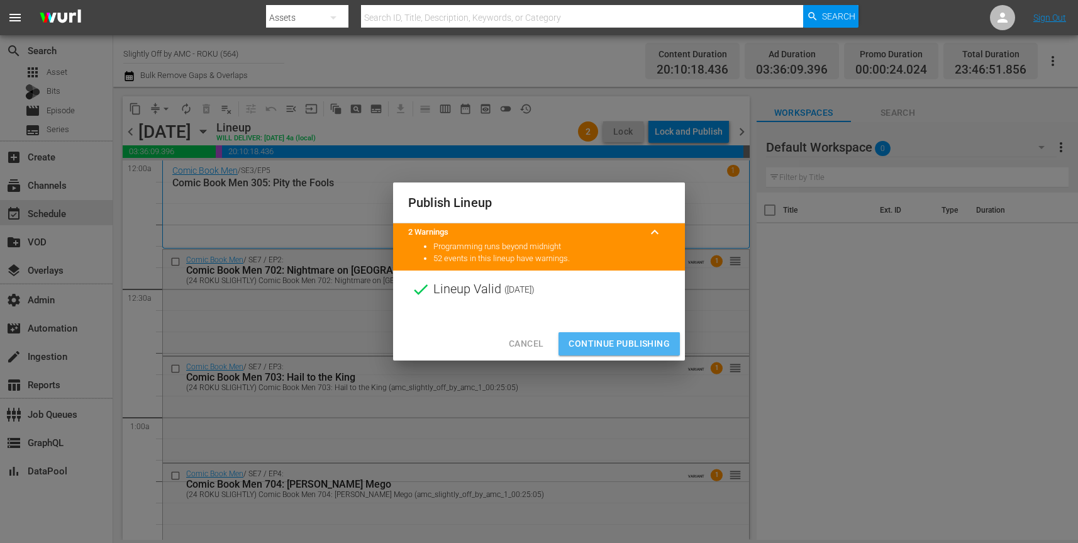
click at [614, 339] on span "Continue Publishing" at bounding box center [618, 344] width 101 height 16
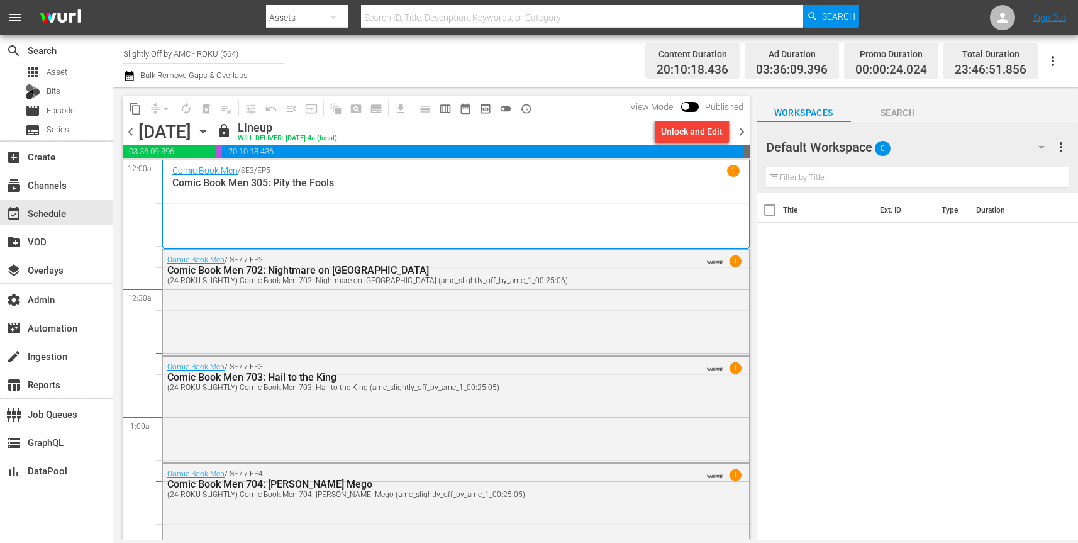
click at [206, 133] on icon "button" at bounding box center [203, 131] width 6 height 3
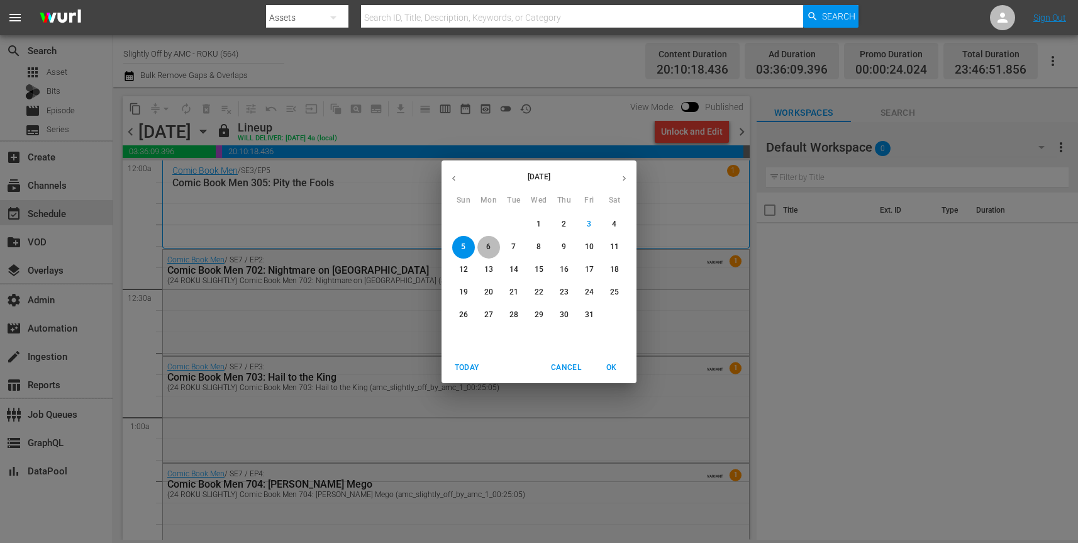
click at [487, 247] on p "6" at bounding box center [488, 246] width 4 height 11
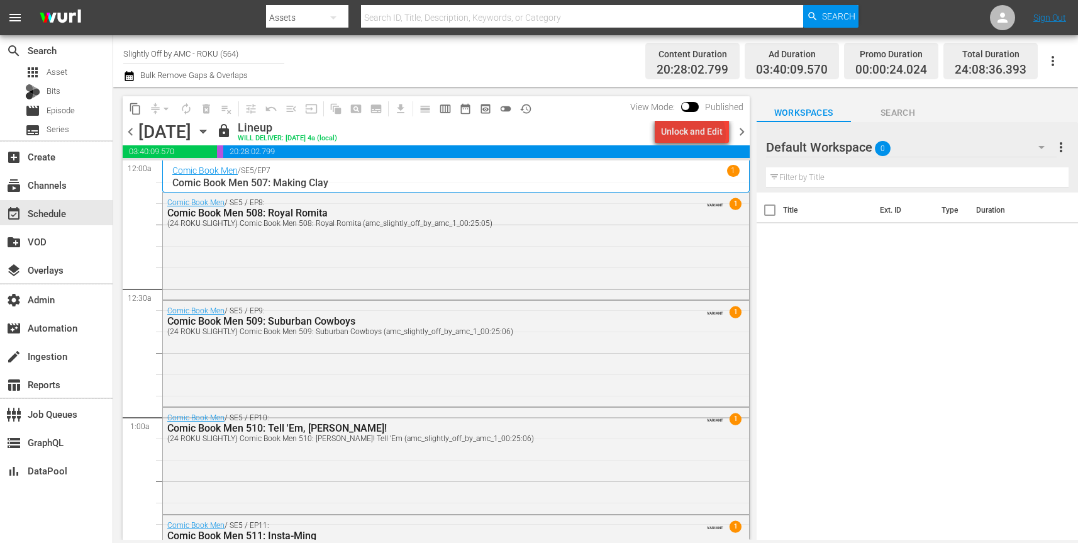
click at [695, 135] on div "Unlock and Edit" at bounding box center [692, 131] width 62 height 23
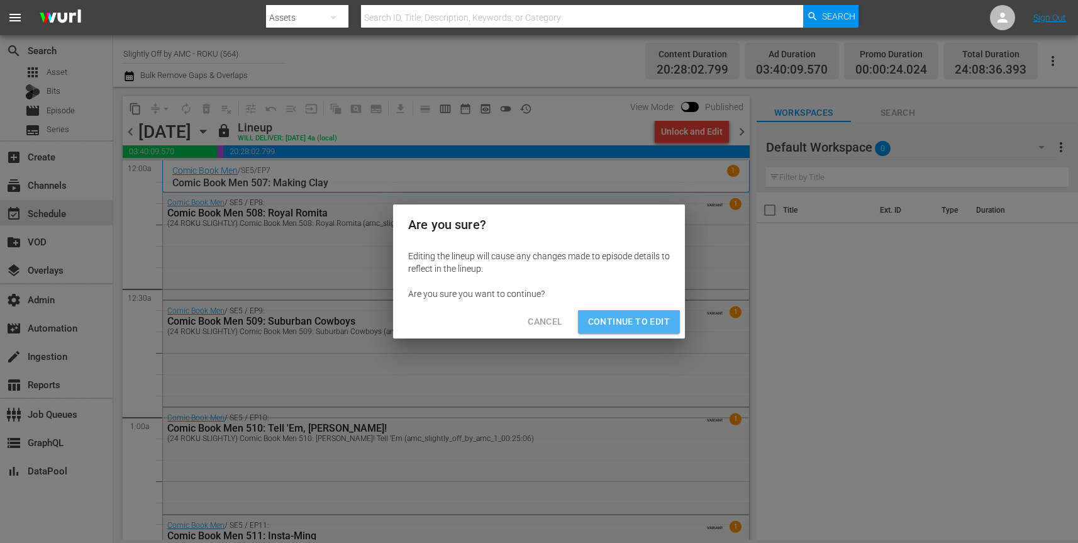
click at [656, 321] on span "Continue to Edit" at bounding box center [629, 322] width 82 height 16
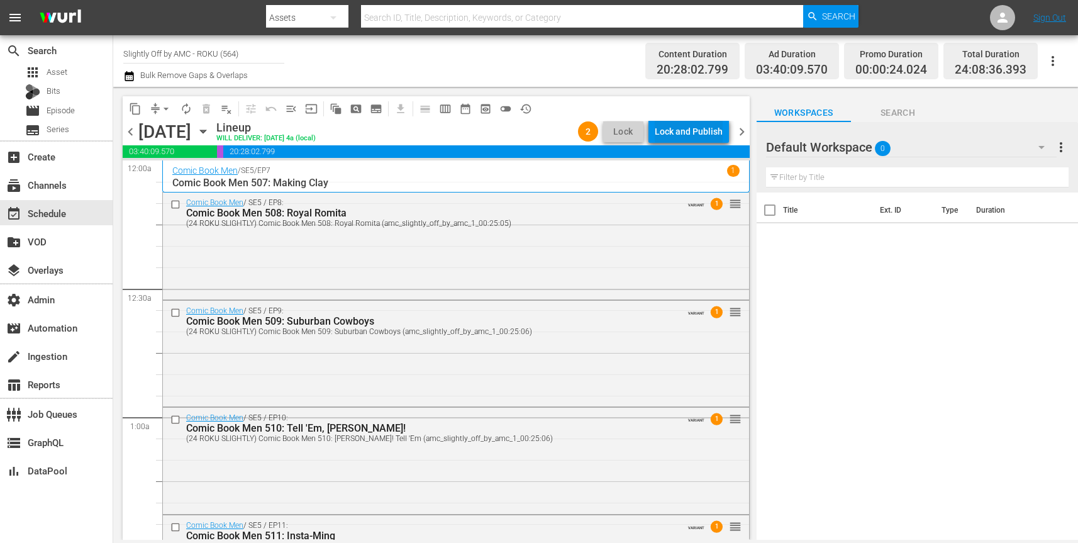
click at [690, 128] on div "Lock and Publish" at bounding box center [688, 131] width 68 height 23
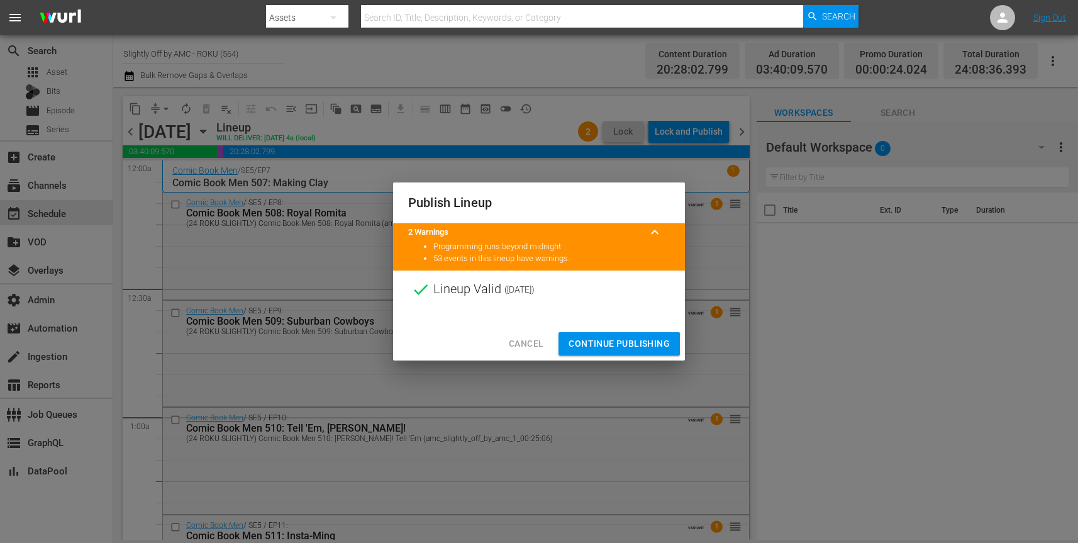
click at [634, 341] on span "Continue Publishing" at bounding box center [618, 344] width 101 height 16
